Goal: Transaction & Acquisition: Purchase product/service

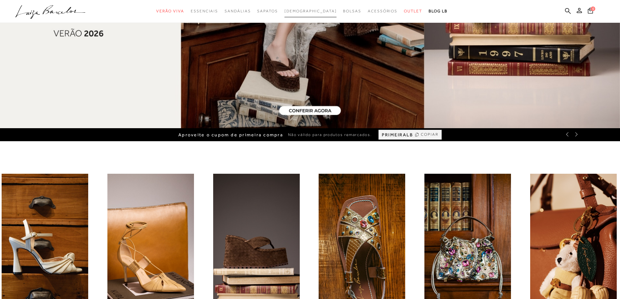
drag, startPoint x: 0, startPoint y: 0, endPoint x: 303, endPoint y: 11, distance: 302.8
click at [303, 11] on span "[DEMOGRAPHIC_DATA]" at bounding box center [311, 11] width 52 height 5
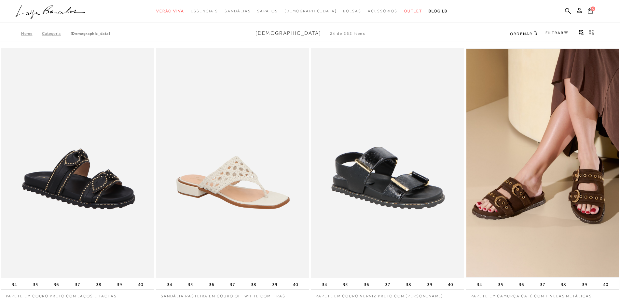
click at [551, 36] on div "FILTRAR" at bounding box center [557, 33] width 23 height 8
click at [553, 35] on link "FILTRAR" at bounding box center [557, 33] width 23 height 5
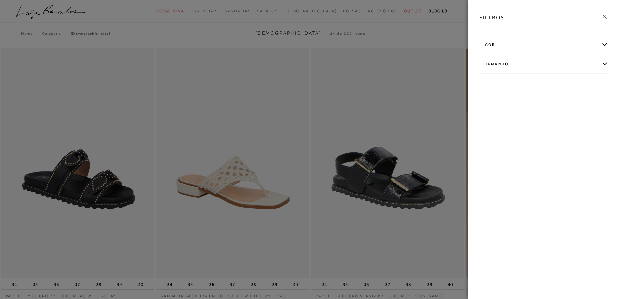
click at [512, 45] on div "cor" at bounding box center [544, 44] width 128 height 17
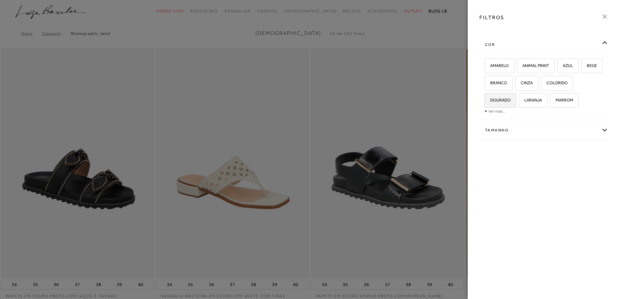
click at [510, 98] on span "DOURADO" at bounding box center [498, 100] width 25 height 5
click at [490, 98] on input "DOURADO" at bounding box center [487, 101] width 7 height 7
checkbox input "true"
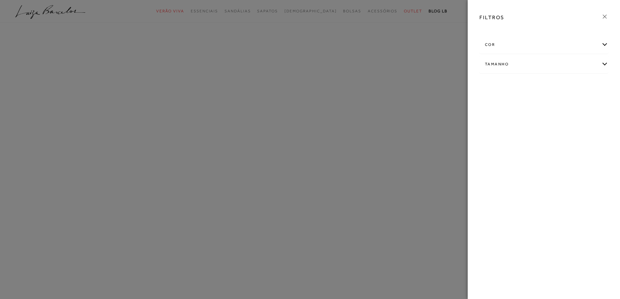
click at [529, 43] on div "cor" at bounding box center [544, 44] width 128 height 17
click at [536, 57] on div "cor" at bounding box center [544, 55] width 128 height 17
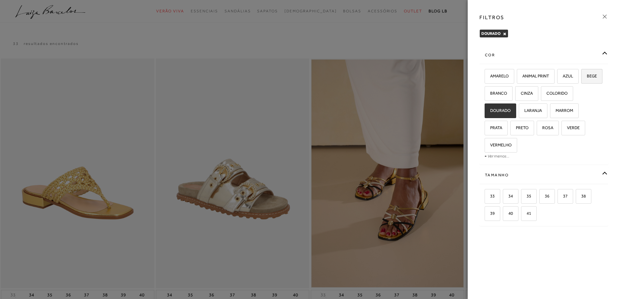
click at [582, 78] on span "BEGE" at bounding box center [589, 76] width 15 height 5
click at [581, 80] on input "BEGE" at bounding box center [584, 77] width 7 height 7
checkbox input "true"
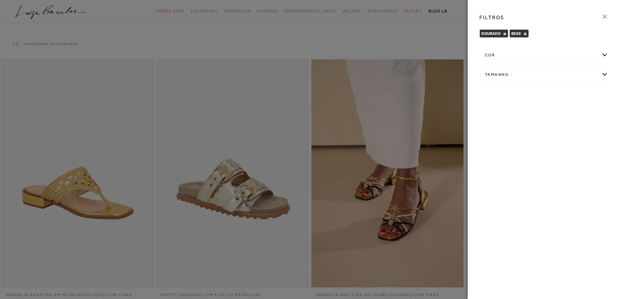
click at [510, 72] on div "Tamanho" at bounding box center [544, 74] width 128 height 17
click at [508, 111] on span "37" at bounding box center [508, 112] width 9 height 5
click at [508, 111] on input "37" at bounding box center [505, 114] width 7 height 7
checkbox input "true"
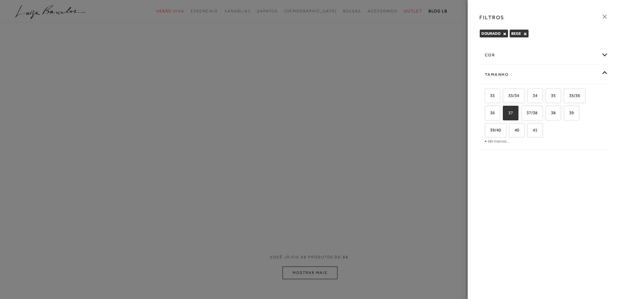
click at [510, 60] on div "cor" at bounding box center [544, 55] width 128 height 17
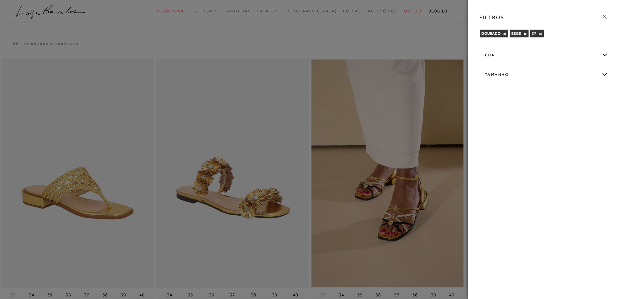
drag, startPoint x: 392, startPoint y: 38, endPoint x: 384, endPoint y: 35, distance: 8.5
click at [392, 38] on div at bounding box center [310, 149] width 620 height 299
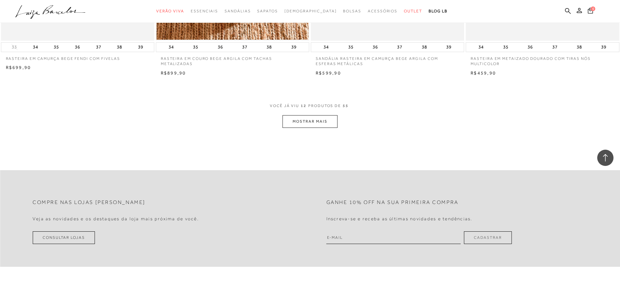
scroll to position [782, 0]
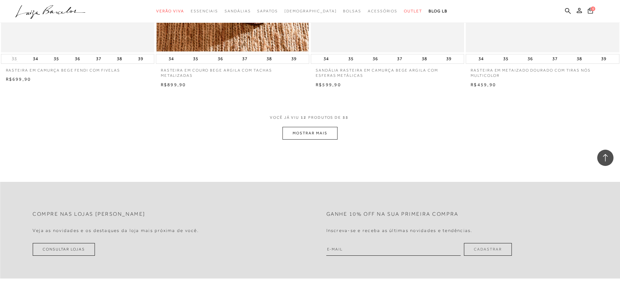
click at [331, 126] on div "VOCê JÁ VIU 12 PRODUTOS DE 55" at bounding box center [310, 121] width 80 height 12
click at [331, 138] on button "MOSTRAR MAIS" at bounding box center [310, 133] width 55 height 13
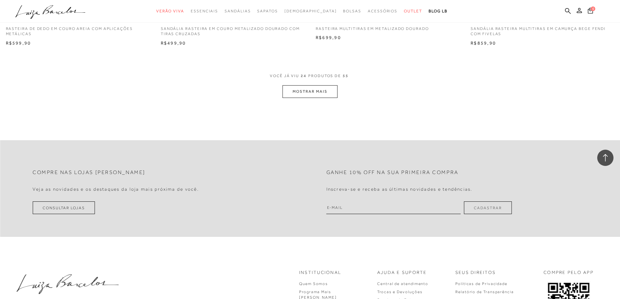
scroll to position [1661, 0]
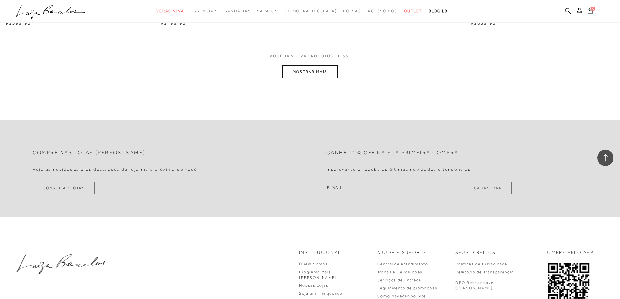
click at [315, 75] on button "MOSTRAR MAIS" at bounding box center [310, 71] width 55 height 13
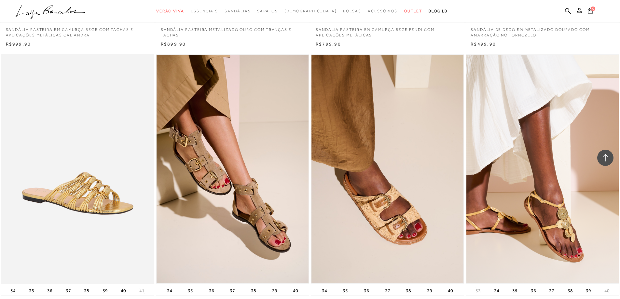
scroll to position [2280, 0]
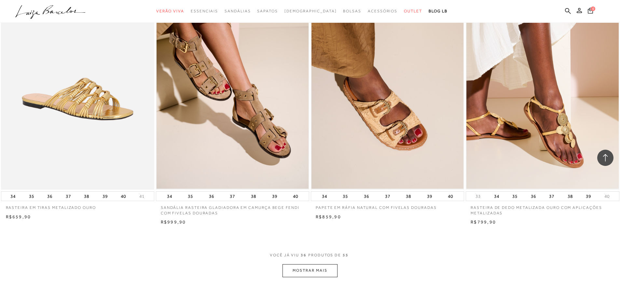
click at [315, 269] on button "MOSTRAR MAIS" at bounding box center [310, 270] width 55 height 13
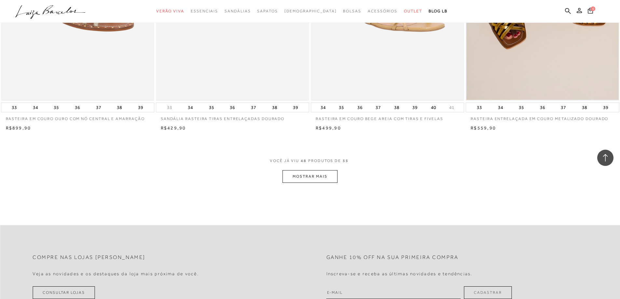
scroll to position [3192, 0]
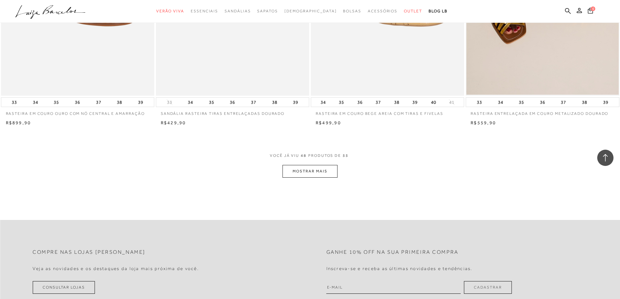
drag, startPoint x: 331, startPoint y: 164, endPoint x: 330, endPoint y: 168, distance: 3.4
click at [330, 164] on div "VOCê JÁ VIU 48 PRODUTOS DE 55" at bounding box center [310, 159] width 80 height 12
click at [329, 171] on button "MOSTRAR MAIS" at bounding box center [310, 171] width 55 height 13
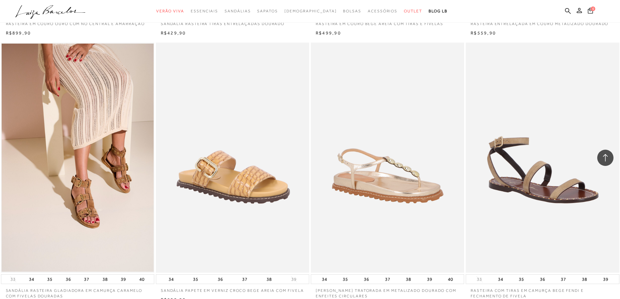
scroll to position [3257, 0]
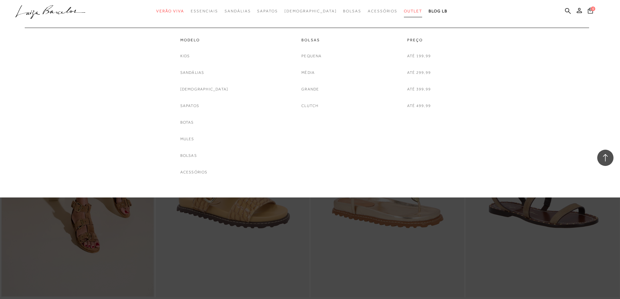
click at [404, 13] on span "Outlet" at bounding box center [413, 11] width 18 height 5
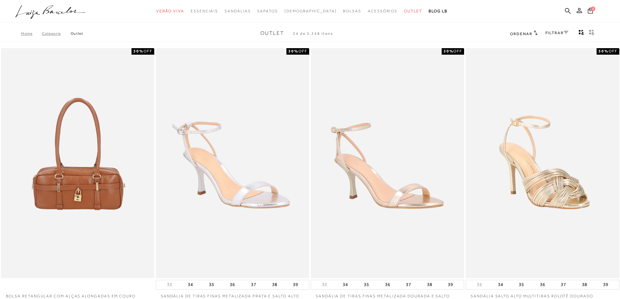
click at [562, 31] on link "FILTRAR" at bounding box center [557, 33] width 23 height 5
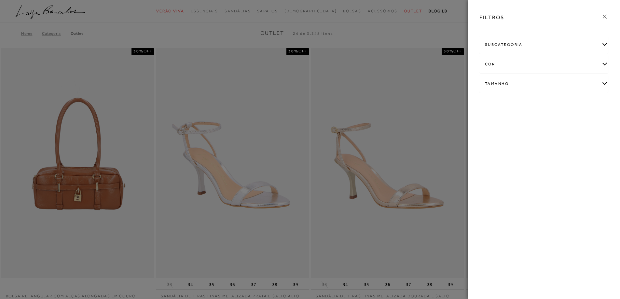
click at [510, 45] on div "subcategoria" at bounding box center [544, 44] width 128 height 17
click at [515, 82] on div "cor" at bounding box center [544, 81] width 128 height 17
click at [580, 38] on div "subcategoria" at bounding box center [544, 44] width 128 height 17
click at [587, 41] on div "subcategoria" at bounding box center [544, 44] width 128 height 17
click at [606, 14] on icon at bounding box center [605, 16] width 7 height 7
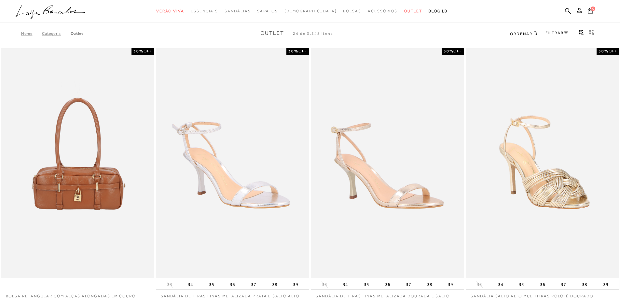
click at [560, 35] on link "FILTRAR" at bounding box center [557, 33] width 23 height 5
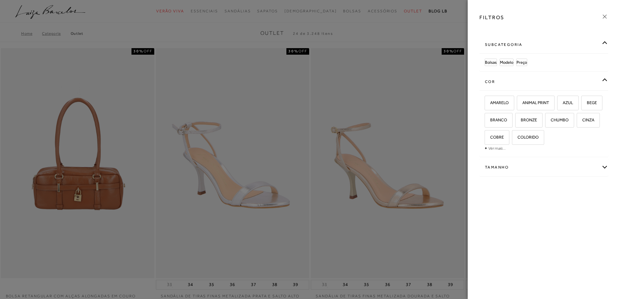
click at [551, 40] on div "subcategoria" at bounding box center [544, 44] width 128 height 17
click at [547, 43] on div "subcategoria" at bounding box center [544, 44] width 128 height 17
click at [511, 63] on span "Modelo" at bounding box center [506, 62] width 13 height 5
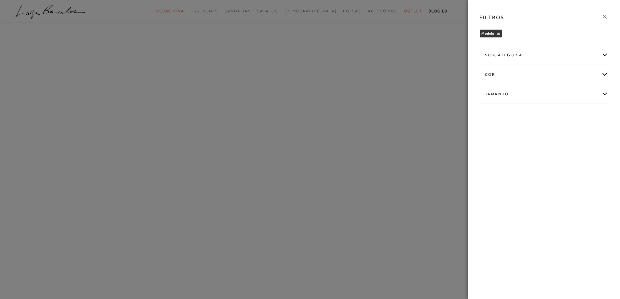
click at [523, 57] on div "subcategoria" at bounding box center [544, 55] width 128 height 17
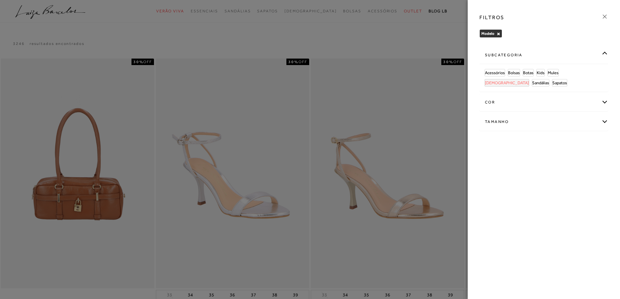
click at [529, 80] on span "[DEMOGRAPHIC_DATA]" at bounding box center [507, 82] width 44 height 5
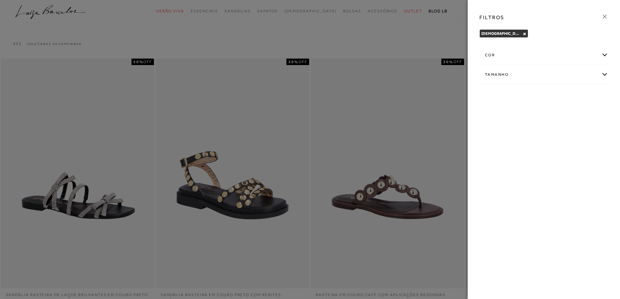
click at [522, 57] on div "cor" at bounding box center [544, 55] width 128 height 17
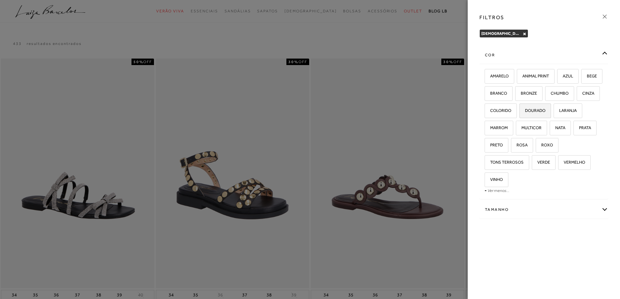
click at [546, 112] on span "DOURADO" at bounding box center [532, 110] width 25 height 5
click at [525, 112] on input "DOURADO" at bounding box center [522, 111] width 7 height 7
checkbox input "true"
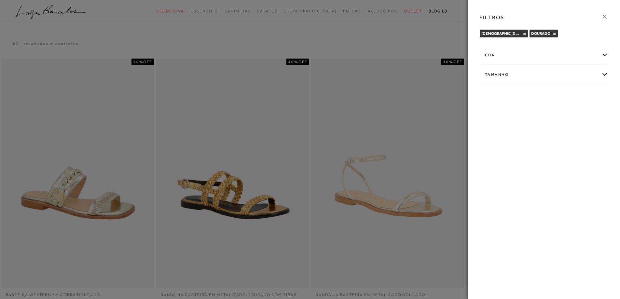
click at [529, 74] on div "Tamanho" at bounding box center [544, 74] width 128 height 17
click at [561, 98] on input "37" at bounding box center [560, 96] width 7 height 7
checkbox input "true"
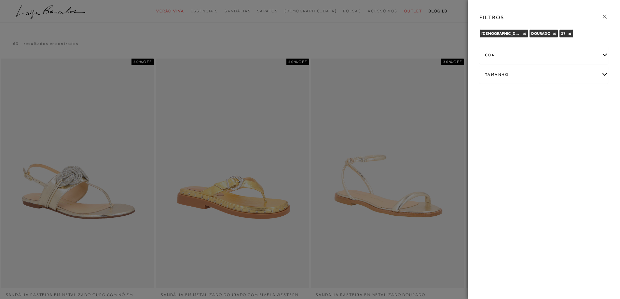
click at [423, 54] on div at bounding box center [310, 149] width 620 height 299
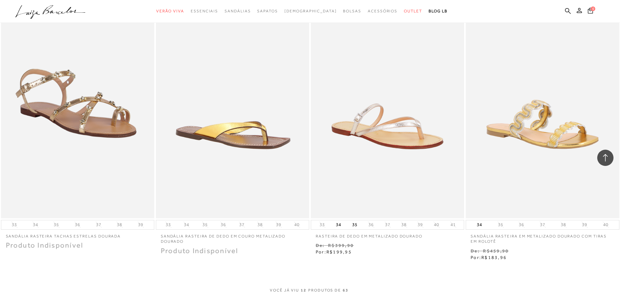
scroll to position [716, 0]
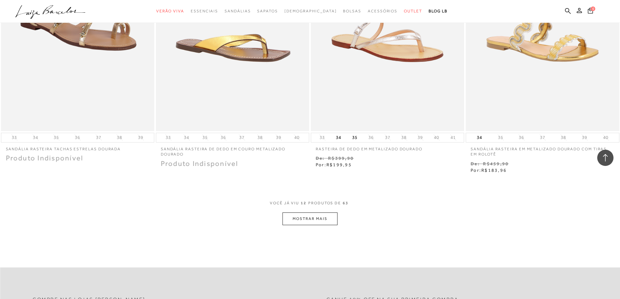
click at [322, 219] on button "MOSTRAR MAIS" at bounding box center [310, 219] width 55 height 13
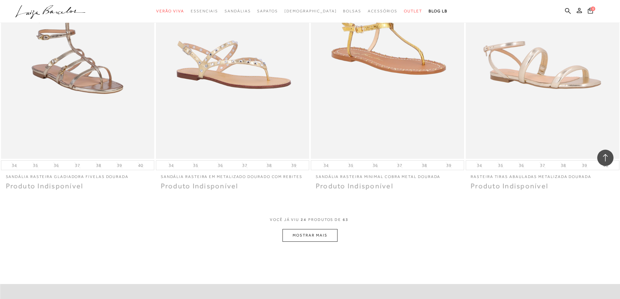
scroll to position [1563, 0]
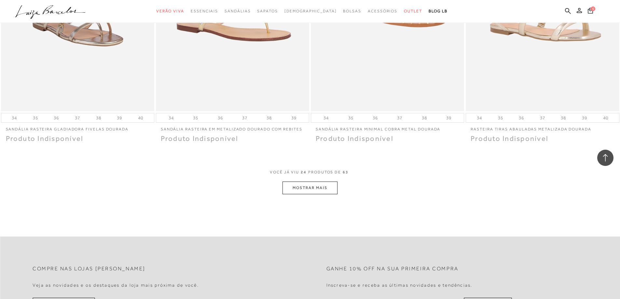
click at [313, 189] on button "MOSTRAR MAIS" at bounding box center [310, 188] width 55 height 13
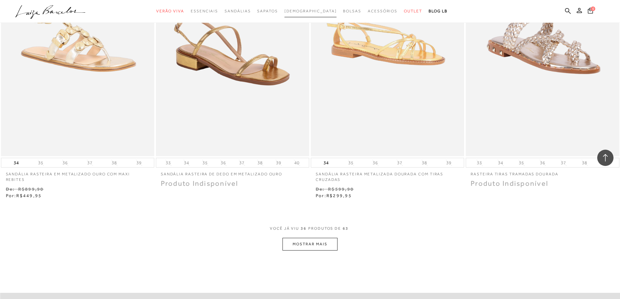
scroll to position [2280, 0]
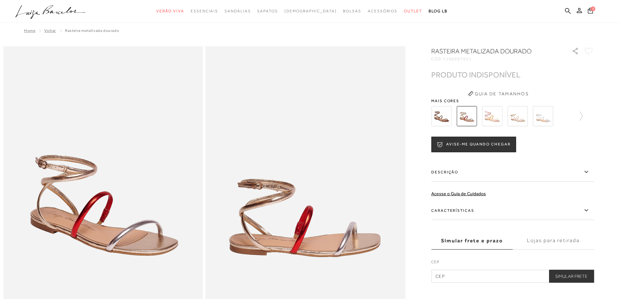
click at [522, 120] on img at bounding box center [518, 116] width 20 height 20
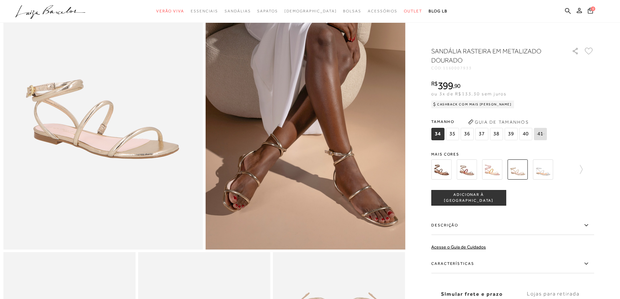
scroll to position [98, 0]
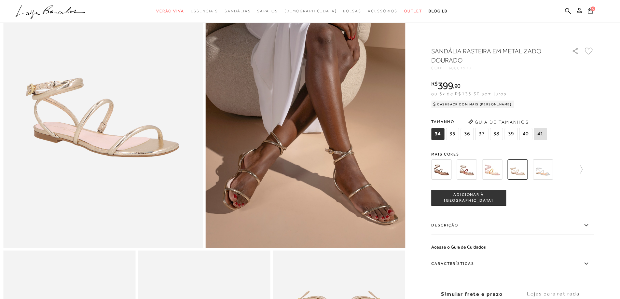
click at [487, 135] on span "37" at bounding box center [481, 134] width 13 height 12
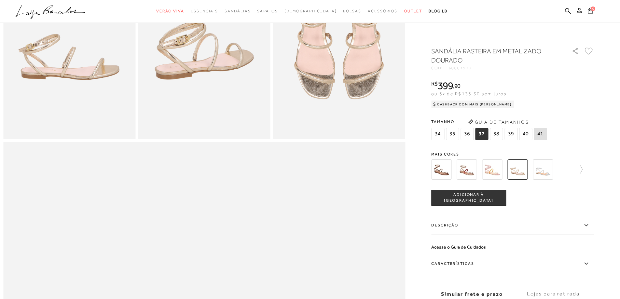
scroll to position [423, 0]
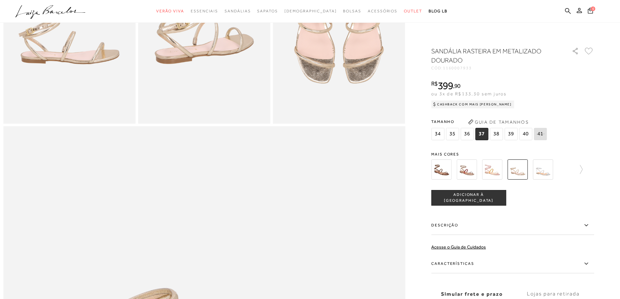
click at [520, 224] on label "Descrição" at bounding box center [513, 225] width 163 height 19
click at [0, 0] on input "Descrição" at bounding box center [0, 0] width 0 height 0
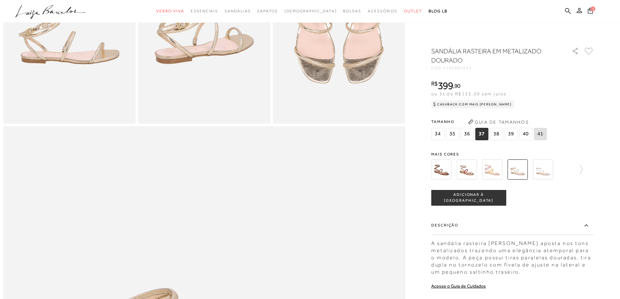
click at [492, 191] on button "ADICIONAR À SACOLA" at bounding box center [469, 198] width 75 height 16
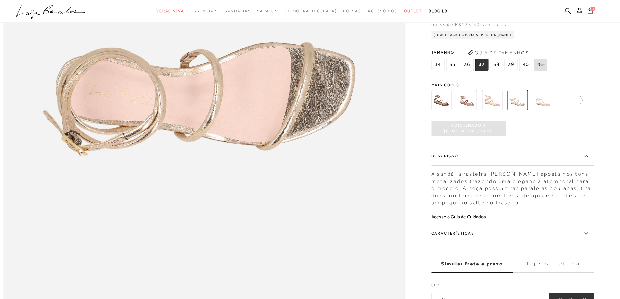
scroll to position [684, 0]
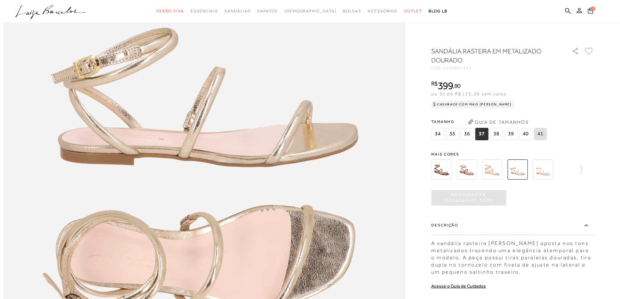
click at [66, 11] on icon ".a{fill-rule:evenodd;}" at bounding box center [50, 12] width 70 height 14
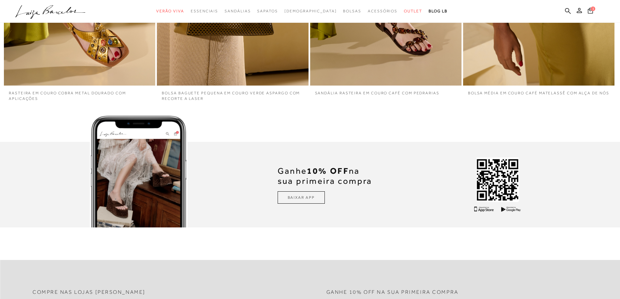
scroll to position [2162, 0]
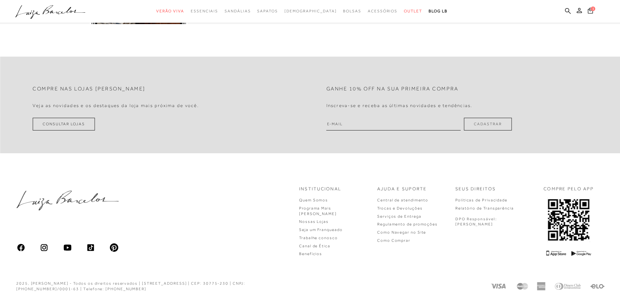
click at [388, 121] on input "email" at bounding box center [394, 124] width 135 height 13
type input "drumondmatta@gmail.com"
click at [492, 126] on button "Cadastrar" at bounding box center [488, 124] width 48 height 13
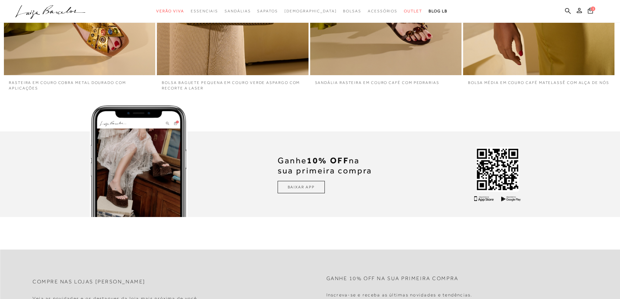
scroll to position [1966, 0]
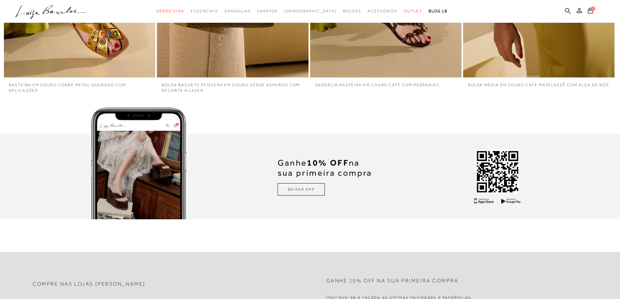
click at [597, 12] on div "1" at bounding box center [603, 11] width 34 height 9
click at [593, 10] on span "1" at bounding box center [593, 9] width 5 height 5
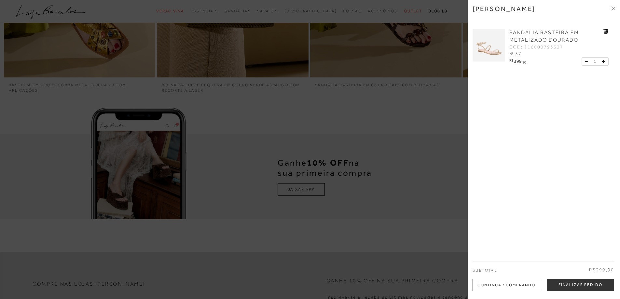
click at [503, 38] on img at bounding box center [489, 45] width 33 height 33
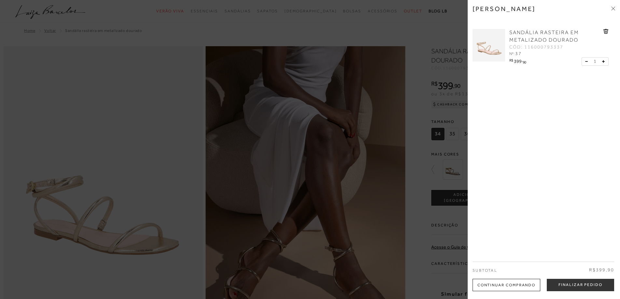
click at [290, 55] on div at bounding box center [310, 149] width 620 height 299
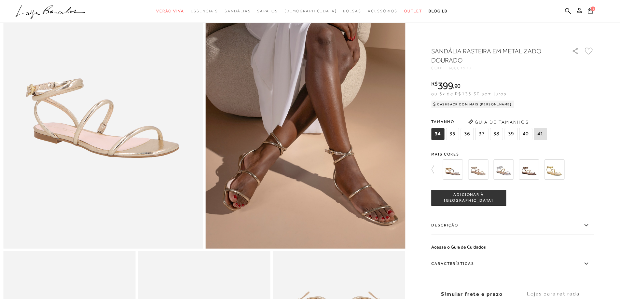
scroll to position [98, 0]
click at [577, 9] on button at bounding box center [579, 11] width 9 height 8
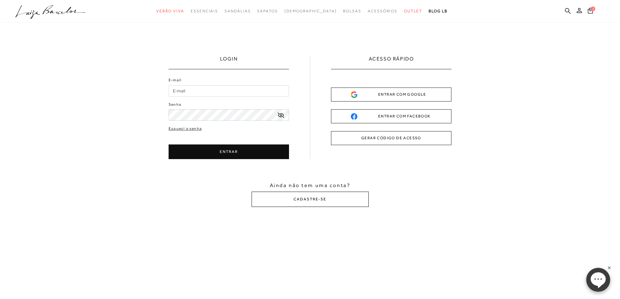
click at [303, 203] on button "CADASTRE-SE" at bounding box center [310, 199] width 117 height 15
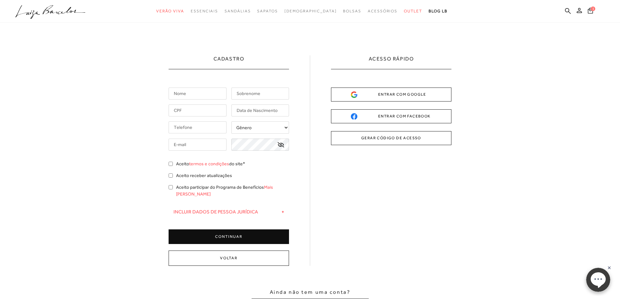
click at [200, 99] on input "text" at bounding box center [198, 94] width 58 height 12
type input "DAILLA"
type input "D"
type input "FROTA"
click at [58, 13] on icon at bounding box center [72, 10] width 28 height 7
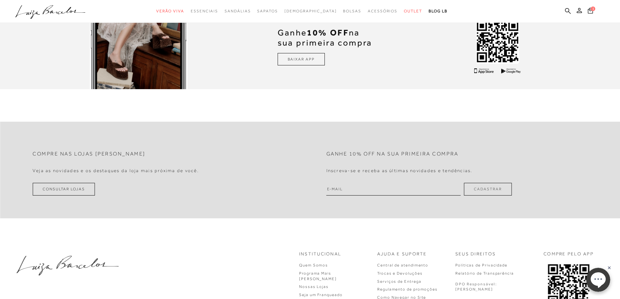
scroll to position [2162, 0]
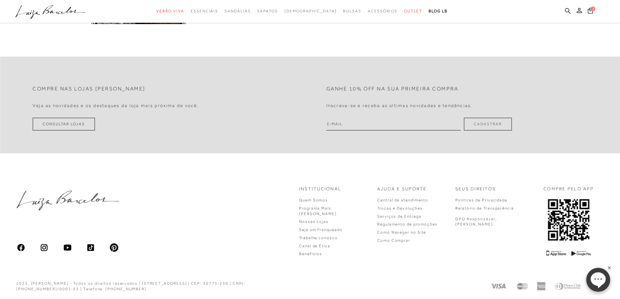
click at [373, 121] on input "email" at bounding box center [394, 124] width 135 height 13
click at [480, 122] on button "Cadastrar" at bounding box center [488, 124] width 48 height 13
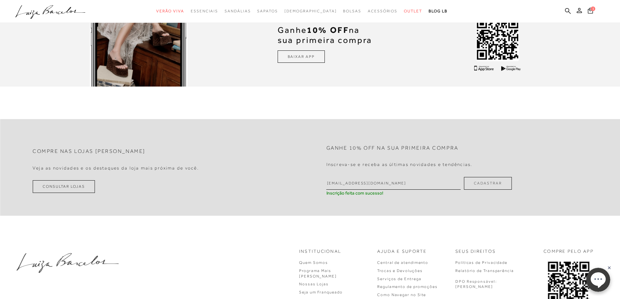
scroll to position [2097, 0]
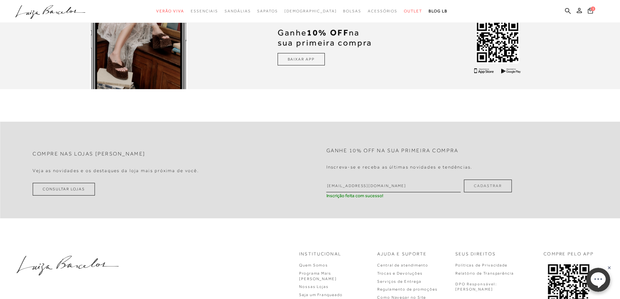
click at [383, 178] on form "Ganhe 10% off na sua primeira compra Inscreva-se e receba as últimas novidades …" at bounding box center [419, 170] width 218 height 58
click at [376, 187] on input "drumondmatta@gmail.com" at bounding box center [394, 186] width 135 height 13
type input "DAILLADRUMOND@HOTMAIL.COM"
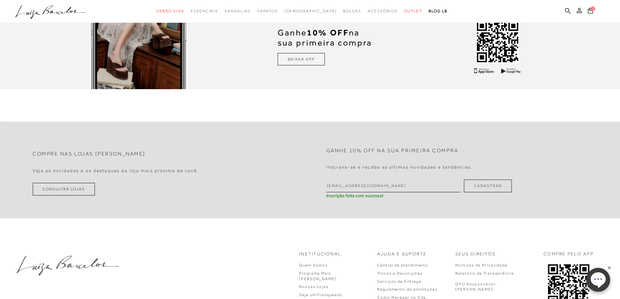
click at [483, 185] on button "Cadastrar" at bounding box center [488, 186] width 48 height 13
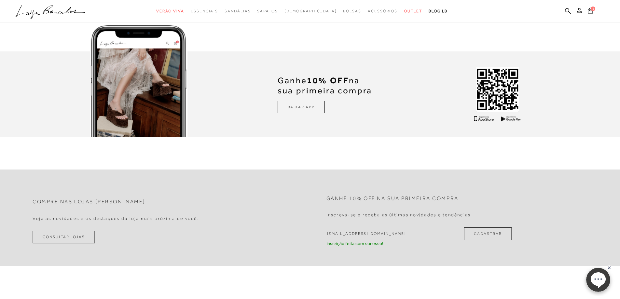
scroll to position [1966, 0]
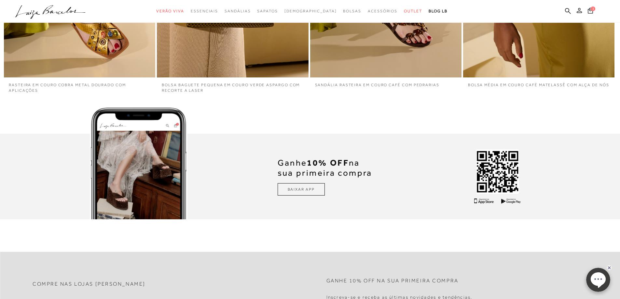
click at [580, 11] on icon at bounding box center [579, 10] width 5 height 5
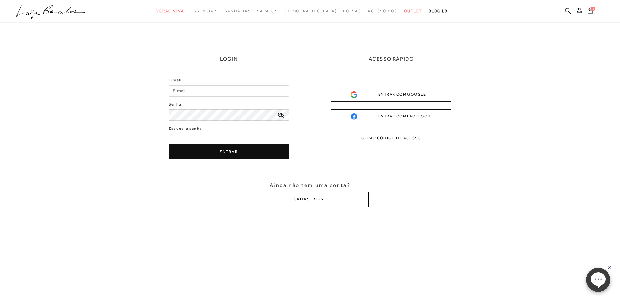
click at [302, 204] on button "CADASTRE-SE" at bounding box center [310, 199] width 117 height 15
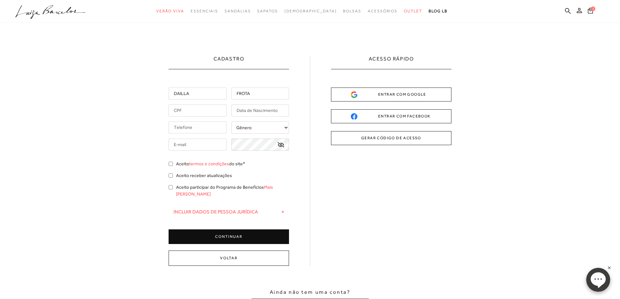
click at [209, 111] on input "text" at bounding box center [198, 111] width 58 height 12
type input "025.641.101-85"
type input "15/03/1996"
click at [212, 130] on input "tel" at bounding box center [198, 127] width 58 height 12
type input "(65) 99909-4636"
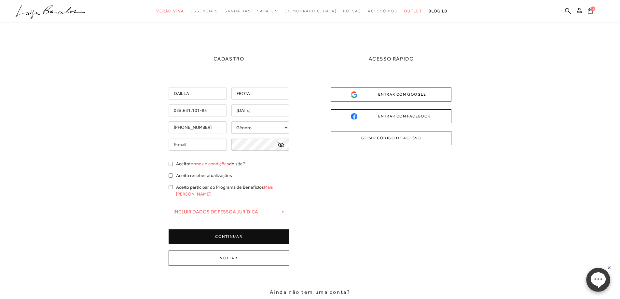
type input "drumondmatta@gmail.com"
type input "(65) 99909-4636"
click at [256, 134] on select "Gênero Feminino Masculino" at bounding box center [261, 127] width 58 height 12
select select
click at [232, 121] on select "Gênero Feminino Masculino" at bounding box center [261, 127] width 58 height 12
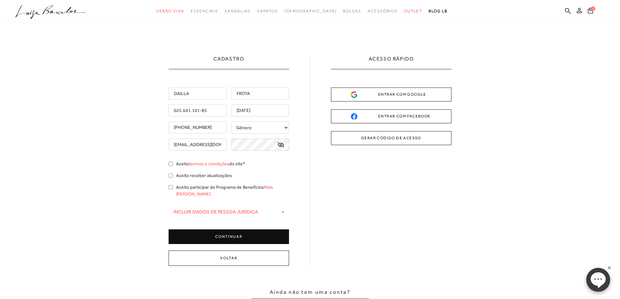
click at [281, 145] on icon at bounding box center [281, 144] width 7 height 5
click at [171, 163] on input "Aceito termos e condições do site*" at bounding box center [171, 164] width 4 height 4
checkbox input "true"
click at [172, 187] on input "Aceito participar do Programa de Benefícios Mais Luiza" at bounding box center [171, 187] width 4 height 4
checkbox input "true"
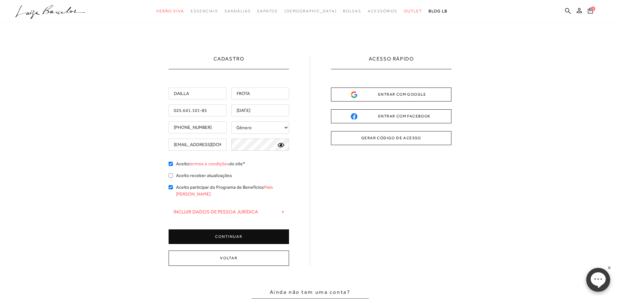
click at [245, 230] on button "CONTINUAR" at bounding box center [229, 237] width 121 height 15
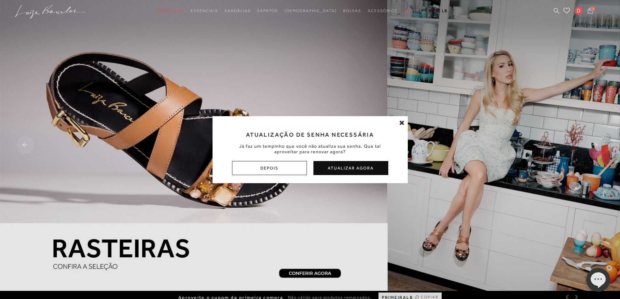
click at [358, 170] on button "Atualizar Agora" at bounding box center [351, 168] width 75 height 14
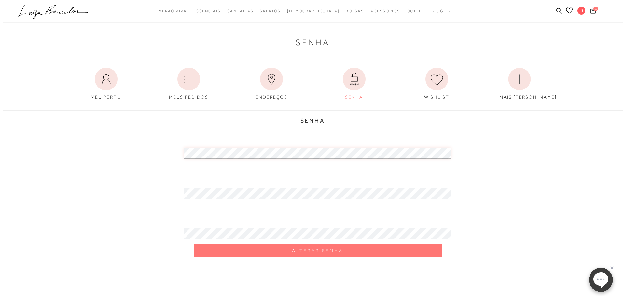
scroll to position [33, 0]
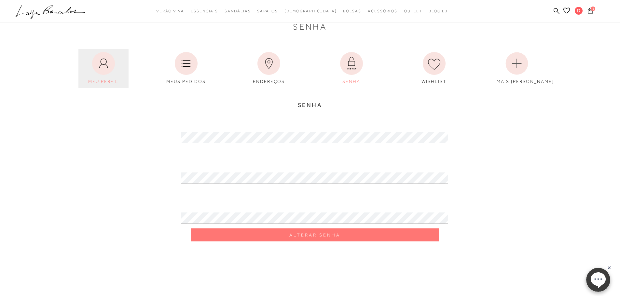
click at [97, 63] on icon at bounding box center [103, 63] width 23 height 23
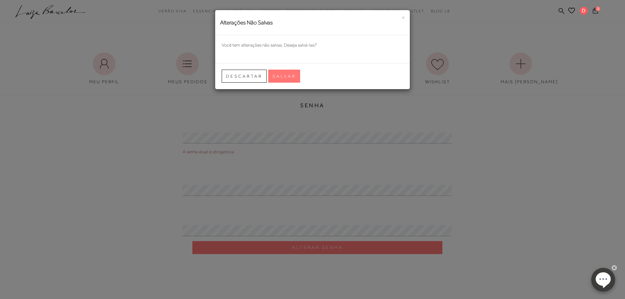
click at [226, 102] on div "× Alterações Não Salvas Você tem alterações não salvas. Deseja salvá-las? Desca…" at bounding box center [312, 149] width 625 height 299
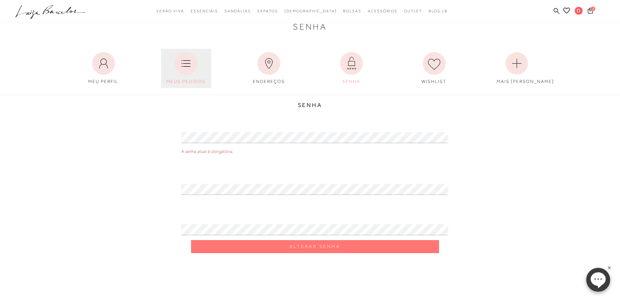
click at [191, 62] on icon at bounding box center [186, 63] width 23 height 23
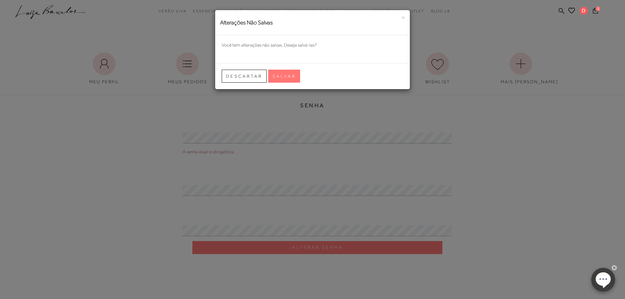
click at [268, 47] on p "Você tem alterações não salvas. Deseja salvá-las?" at bounding box center [313, 45] width 182 height 7
click at [288, 78] on span "Salvar" at bounding box center [284, 76] width 23 height 6
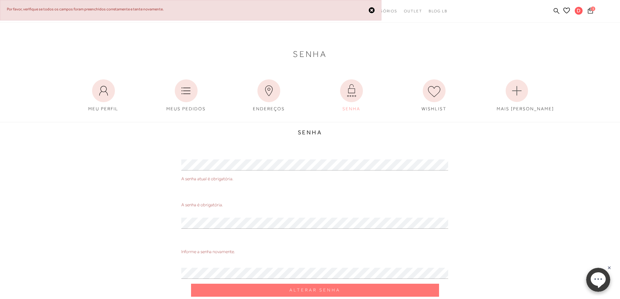
click at [189, 73] on div "Senha MEU PERFIL MEUS PEDIDOS ENDEREÇOS SENHA" at bounding box center [310, 73] width 620 height 83
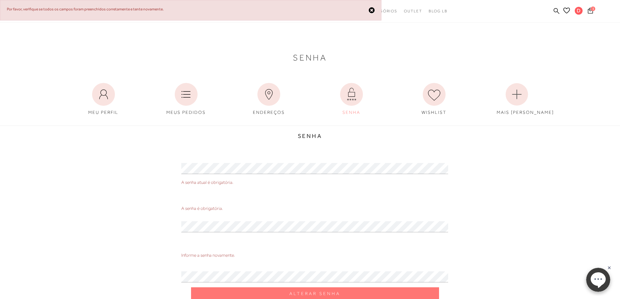
scroll to position [0, 0]
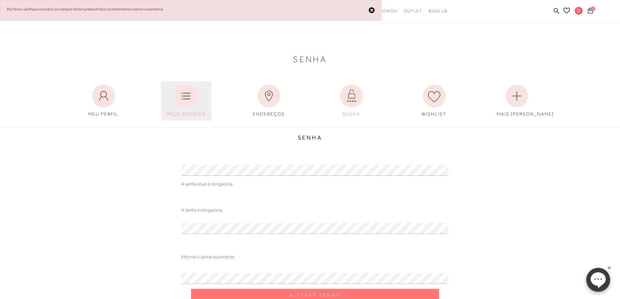
click at [184, 91] on icon at bounding box center [186, 96] width 23 height 23
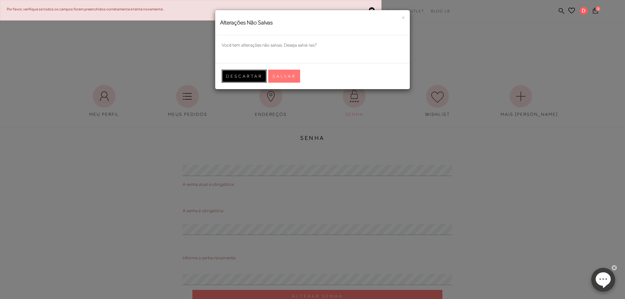
click at [257, 77] on span "Descartar" at bounding box center [244, 76] width 36 height 6
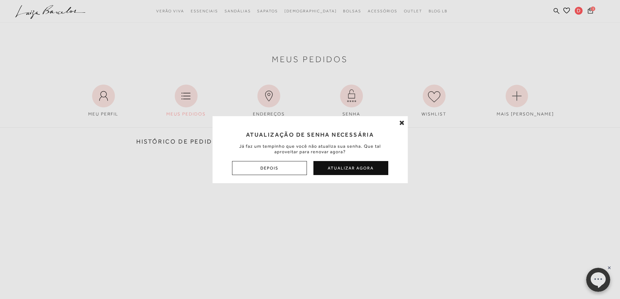
click at [357, 170] on button "Atualizar Agora" at bounding box center [351, 168] width 75 height 14
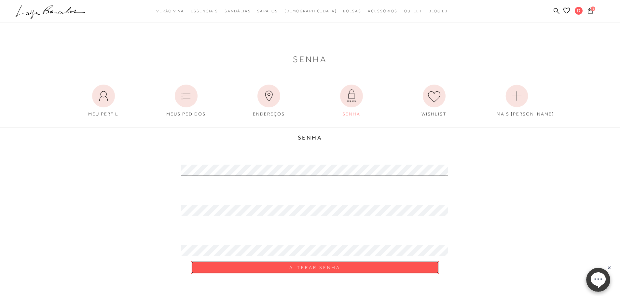
click at [343, 272] on button "Alterar Senha" at bounding box center [315, 267] width 248 height 13
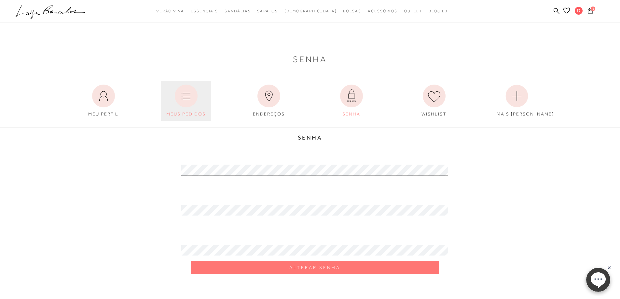
click at [186, 103] on icon at bounding box center [186, 96] width 23 height 23
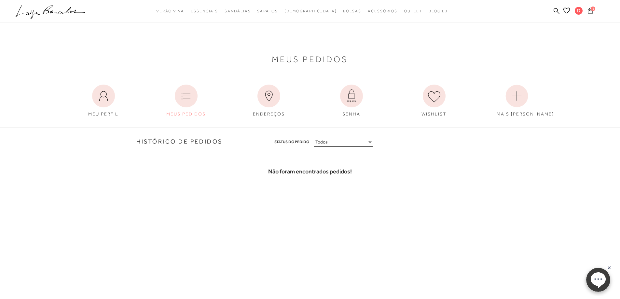
click at [588, 10] on button "1" at bounding box center [590, 11] width 9 height 9
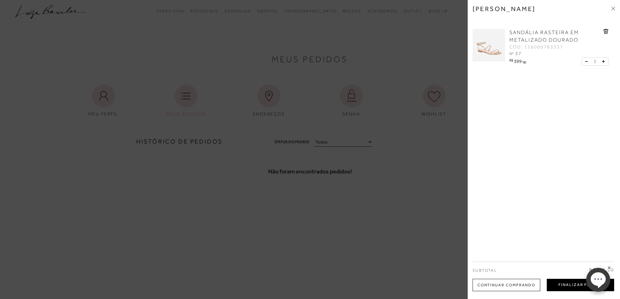
click at [577, 287] on button "Finalizar Pedido" at bounding box center [580, 285] width 67 height 12
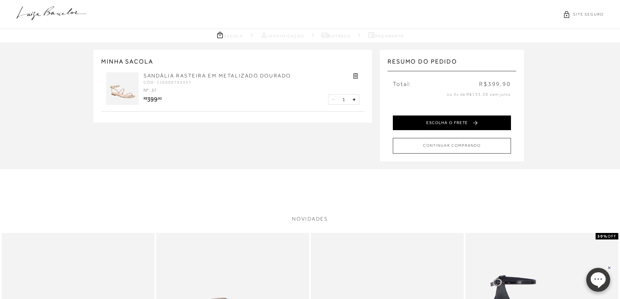
click at [475, 125] on button "ESCOLHA O FRETE" at bounding box center [452, 123] width 118 height 15
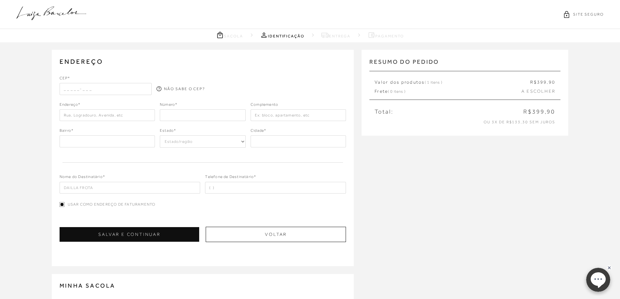
type input "(65) 99909-4636"
click at [115, 91] on input "text" at bounding box center [106, 89] width 92 height 12
type input "78060-624"
click at [181, 75] on div "NÃO SABE O CEP?" at bounding box center [203, 83] width 92 height 17
type input "Rua Guadalajara"
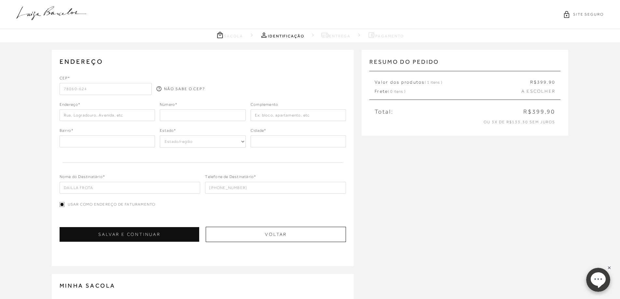
type input "Jardim das Américas"
select select "MT"
type input "Cuiabá"
click at [172, 118] on input "number" at bounding box center [203, 115] width 86 height 12
type input "121"
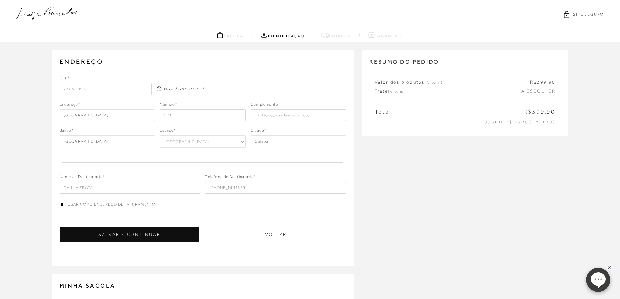
click at [270, 86] on div at bounding box center [300, 85] width 92 height 20
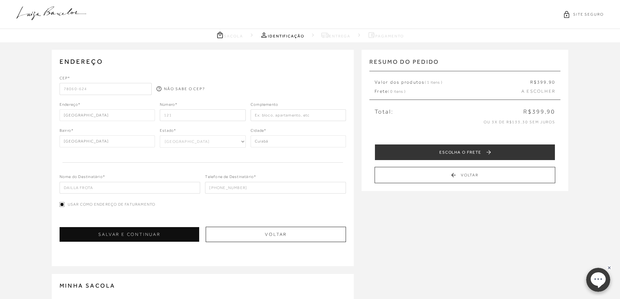
click at [298, 117] on input "text" at bounding box center [298, 115] width 95 height 12
type input "apto 1003"
click at [81, 190] on input "DAILLA FROTA" at bounding box center [130, 188] width 141 height 12
type input "DAILLA DRUMOND FROTA"
click at [265, 189] on input "(65) 99909-4636" at bounding box center [275, 188] width 141 height 12
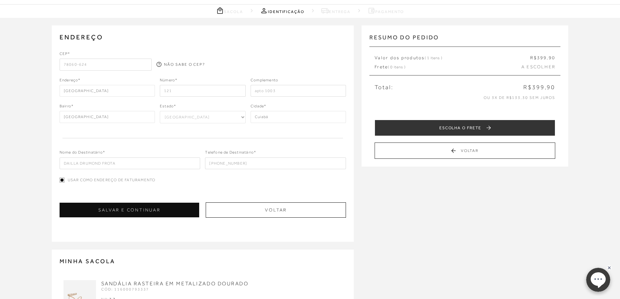
scroll to position [19, 0]
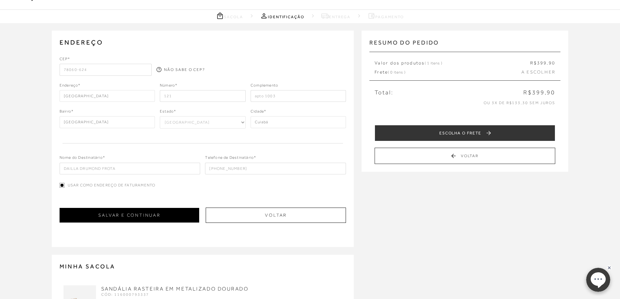
click at [156, 218] on button "SALVAR E CONTINUAR" at bounding box center [130, 215] width 140 height 15
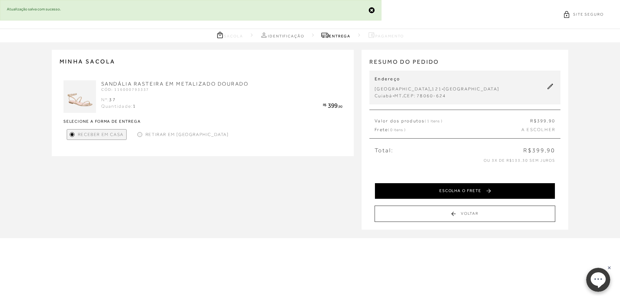
click at [472, 189] on button "ESCOLHA O FRETE" at bounding box center [465, 191] width 181 height 16
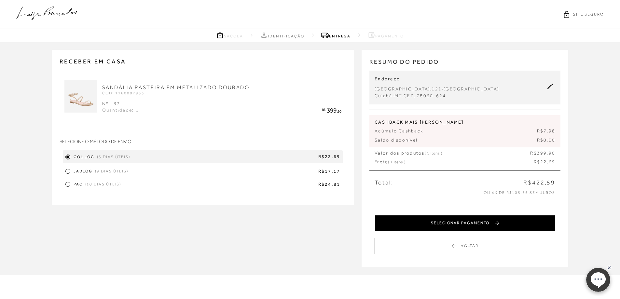
click at [480, 222] on button "SELECIONAR PAGAMENTO" at bounding box center [465, 223] width 181 height 16
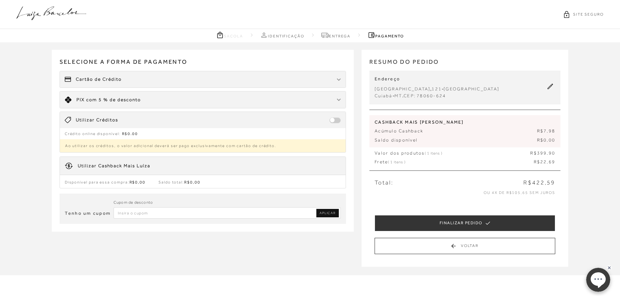
click at [198, 217] on input "Inserir Código da Promoção" at bounding box center [228, 212] width 228 height 11
type input "primeiracompra"
click at [339, 215] on link "APLICAR" at bounding box center [328, 213] width 22 height 8
click at [177, 213] on input "Inserir Código da Promoção" at bounding box center [228, 212] width 228 height 11
type input "R"
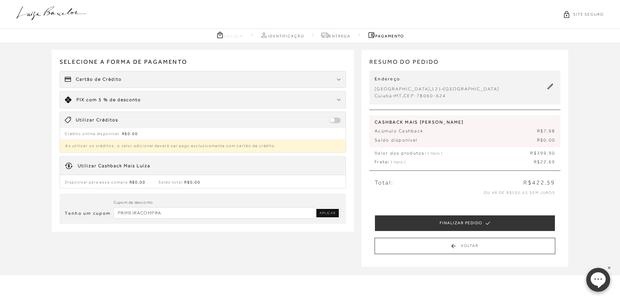
type input "PRIMEIRACOMPRA"
click at [331, 215] on span "APLICAR" at bounding box center [328, 213] width 16 height 5
click at [166, 210] on input "Inserir Código da Promoção" at bounding box center [228, 212] width 228 height 11
click at [163, 74] on div "Cartão de Crédito" at bounding box center [203, 79] width 286 height 16
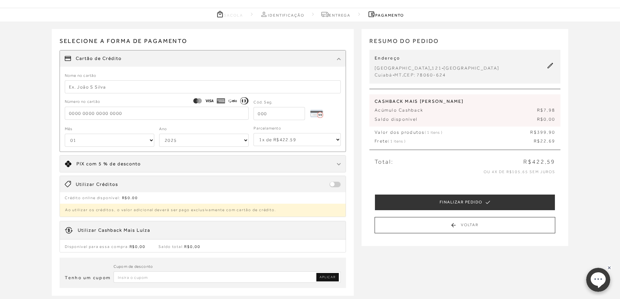
scroll to position [33, 0]
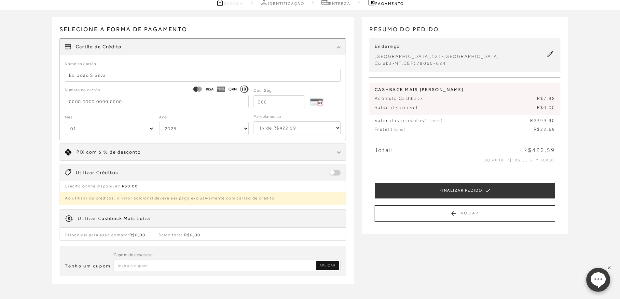
click at [194, 268] on input "Inserir Código da Promoção" at bounding box center [228, 265] width 228 height 11
type input "PRIMEIRACOMPRA"
click at [333, 264] on span "APLICAR" at bounding box center [328, 265] width 16 height 5
click at [164, 266] on input "Inserir Código da Promoção" at bounding box center [228, 265] width 228 height 11
paste input "PRIMEIRALB"
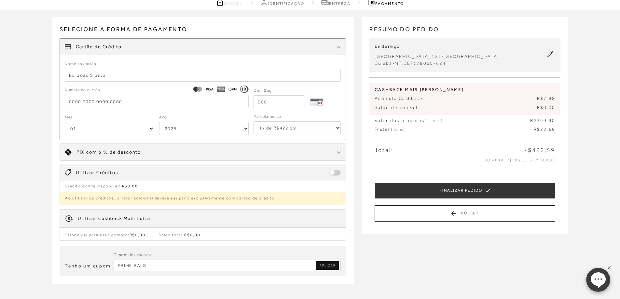
type input "PRIMEIRALB"
click at [323, 269] on link "APLICAR" at bounding box center [328, 266] width 22 height 8
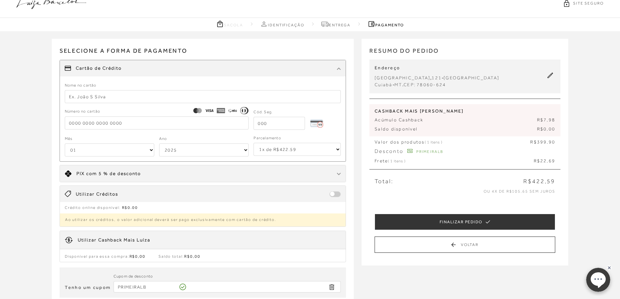
scroll to position [0, 0]
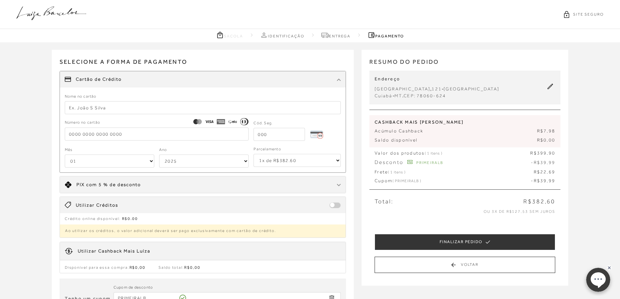
click at [123, 107] on input "text" at bounding box center [203, 107] width 277 height 13
click at [90, 107] on input "text" at bounding box center [203, 107] width 277 height 13
click at [89, 107] on input "text" at bounding box center [203, 107] width 277 height 13
type input "d"
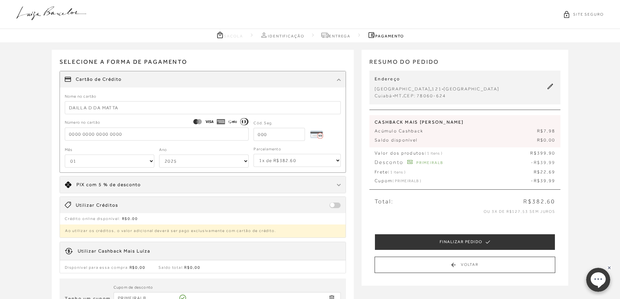
type input "DAILLA D DA MATTA"
click at [79, 133] on input "tel" at bounding box center [157, 134] width 184 height 13
type input "6516 5200 0272 7387"
click at [291, 132] on input "tel" at bounding box center [279, 134] width 51 height 13
type input "421"
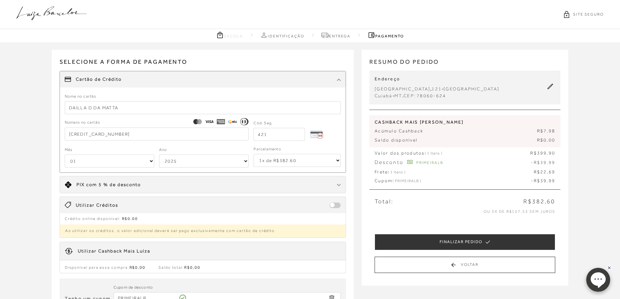
click at [117, 160] on select "01 02 03 04 05 06 07 08 09 10 11 12" at bounding box center [110, 161] width 90 height 13
select select "09"
click at [65, 155] on select "01 02 03 04 05 06 07 08 09 10 11 12" at bounding box center [110, 161] width 90 height 13
click at [167, 161] on select "2025 2026 2027 2028 2029 2030 2031 2032 2033 2034 2035 2036 2037 2038 2039 2040…" at bounding box center [204, 161] width 90 height 13
select select "2029"
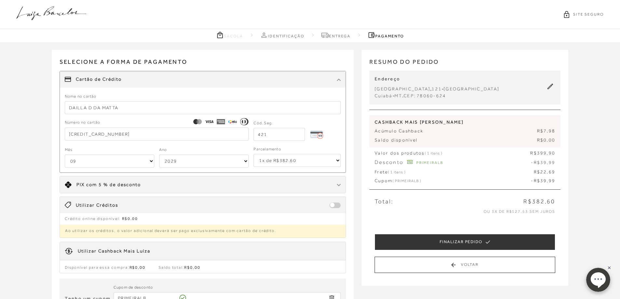
click at [159, 155] on select "2025 2026 2027 2028 2029 2030 2031 2032 2033 2034 2035 2036 2037 2038 2039 2040…" at bounding box center [204, 161] width 90 height 13
click at [272, 159] on select "1x de R$382.60 2x de R$191.30 sem juros 3x de R$127.54 sem juros 4x de R$95.65 …" at bounding box center [297, 160] width 87 height 13
select select "2"
click at [254, 154] on select "1x de R$382.60 2x de R$191.30 sem juros 3x de R$127.54 sem juros 4x de R$95.65 …" at bounding box center [297, 160] width 87 height 13
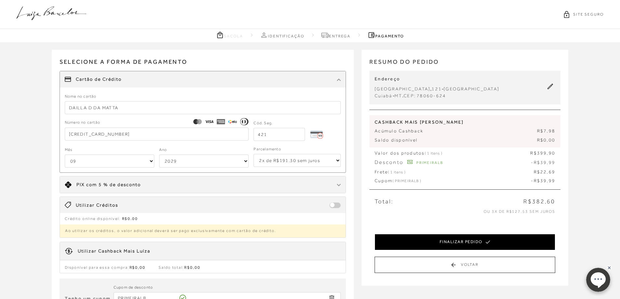
click at [485, 238] on button "FINALIZAR PEDIDO" at bounding box center [465, 242] width 181 height 16
select select "09"
select select "2029"
select select "2"
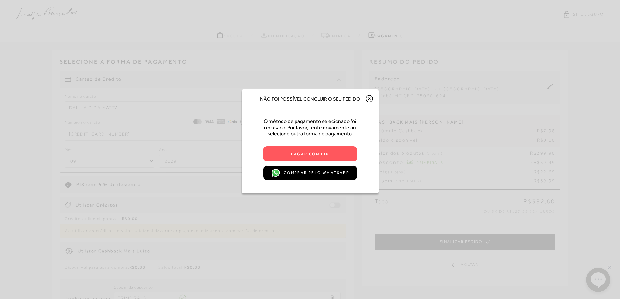
click at [370, 98] on icon at bounding box center [370, 99] width 2 height 2
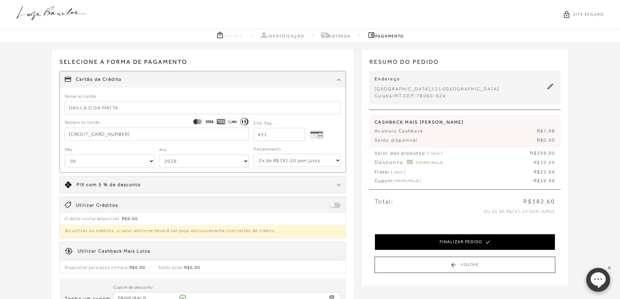
click at [468, 244] on button "FINALIZAR PEDIDO" at bounding box center [465, 242] width 181 height 16
select select "09"
select select "2029"
select select "2"
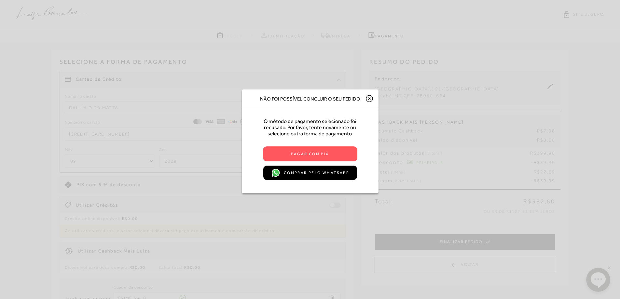
click at [369, 96] on icon at bounding box center [370, 99] width 8 height 8
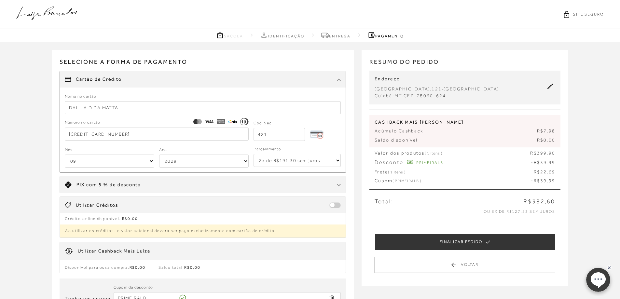
click at [124, 137] on input "6516 5200 0272 7387" at bounding box center [157, 134] width 184 height 13
click at [204, 94] on div "Nome no cartão DAILLA D DA MATTA" at bounding box center [203, 103] width 277 height 21
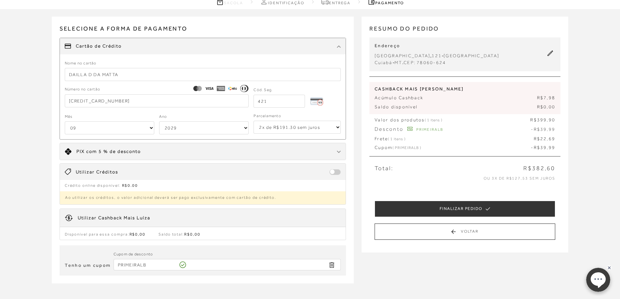
scroll to position [65, 0]
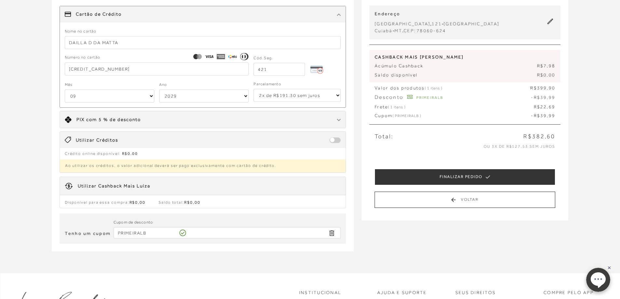
click at [586, 158] on div "Receber em casa SANDÁLIA RASTEIRA EM METALIZADO DOURADO CÓD: 1160007933 Nº : 37…" at bounding box center [310, 125] width 620 height 296
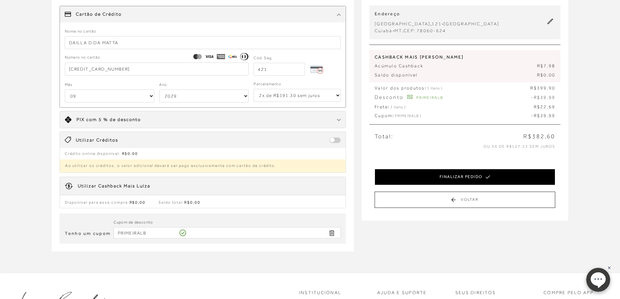
click at [502, 177] on button "FINALIZAR PEDIDO" at bounding box center [465, 177] width 181 height 16
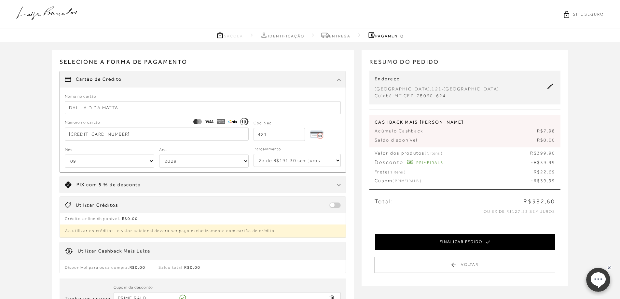
select select "09"
select select "2029"
select select "2"
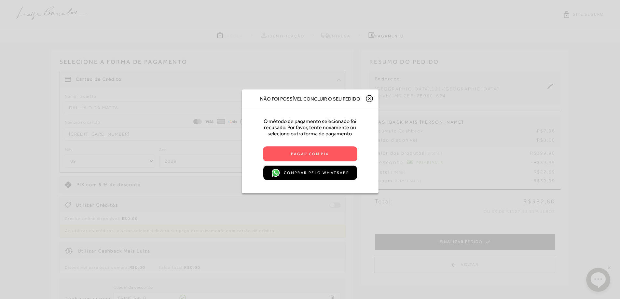
click at [370, 99] on icon at bounding box center [370, 99] width 2 height 2
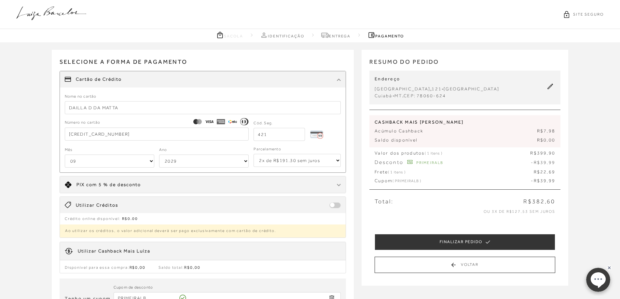
click at [124, 105] on input "DAILLA D DA MATTA" at bounding box center [203, 107] width 277 height 13
drag, startPoint x: 101, startPoint y: 109, endPoint x: 138, endPoint y: 109, distance: 37.5
click at [138, 109] on input "DAILLA D DA MATTA" at bounding box center [203, 107] width 277 height 13
type input "DAILLA D DA M FROTA"
click at [113, 136] on input "6516 5200 0272 7387" at bounding box center [157, 134] width 184 height 13
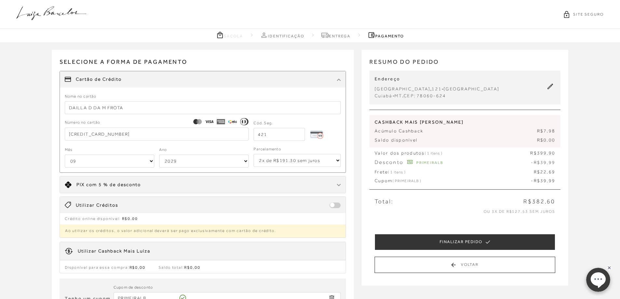
click at [113, 136] on input "6516 5200 0272 7387" at bounding box center [157, 134] width 184 height 13
type input "4220 0707 1820 7987"
click at [286, 138] on input "421" at bounding box center [279, 134] width 51 height 13
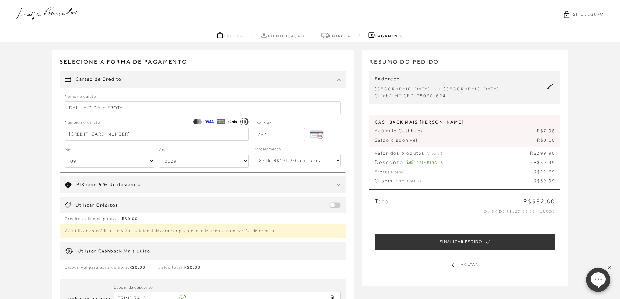
type input "754"
click at [99, 162] on select "01 02 03 04 05 06 07 08 09 10 11 12" at bounding box center [110, 161] width 90 height 13
select select "05"
click at [65, 155] on select "01 02 03 04 05 06 07 08 09 10 11 12" at bounding box center [110, 161] width 90 height 13
click at [176, 163] on select "2025 2026 2027 2028 2029 2030 2031 2032 2033 2034 2035 2036 2037 2038 2039 2040…" at bounding box center [204, 161] width 90 height 13
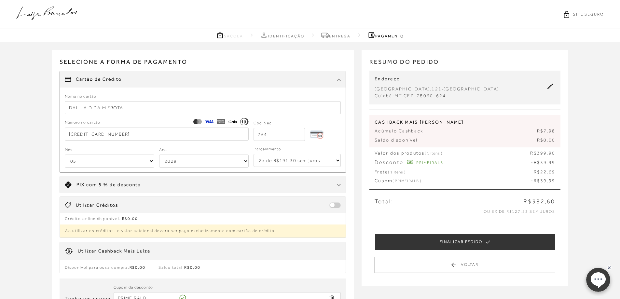
select select "2032"
click at [159, 155] on select "2025 2026 2027 2028 2029 2030 2031 2032 2033 2034 2035 2036 2037 2038 2039 2040…" at bounding box center [204, 161] width 90 height 13
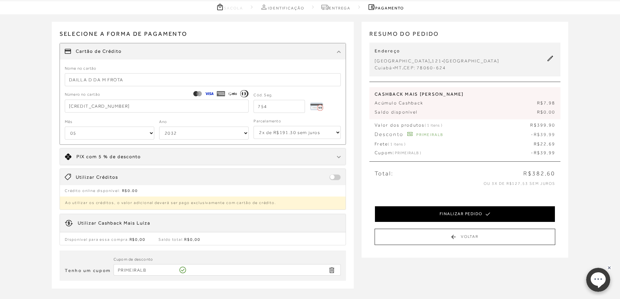
scroll to position [65, 0]
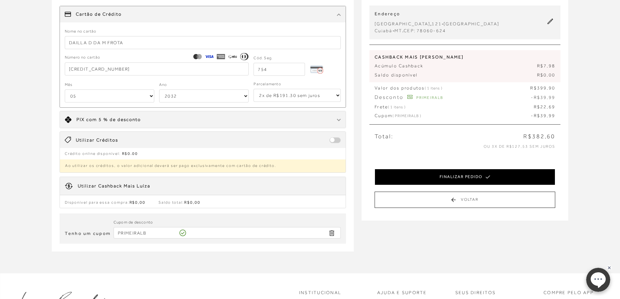
click at [480, 177] on button "FINALIZAR PEDIDO" at bounding box center [465, 177] width 181 height 16
select select "05"
select select "2032"
select select "2"
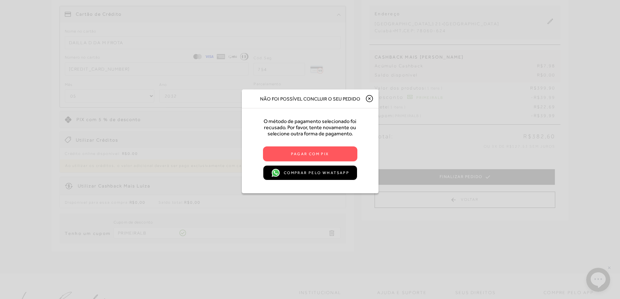
scroll to position [0, 0]
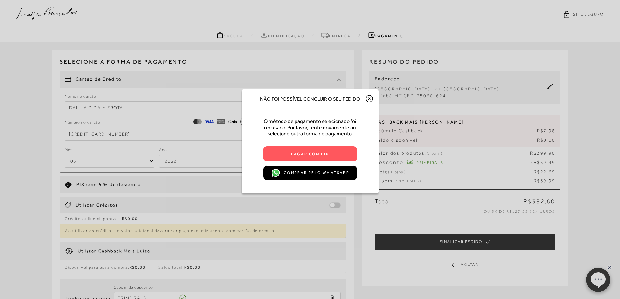
click at [369, 100] on icon at bounding box center [370, 99] width 8 height 8
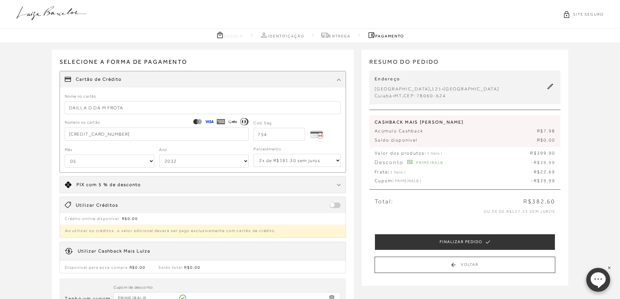
click at [343, 39] on nav "Sacola Identificação Entrega Pagamento" at bounding box center [310, 35] width 620 height 13
click at [345, 36] on link "Entrega" at bounding box center [335, 35] width 29 height 8
click at [65, 14] on icon at bounding box center [51, 14] width 70 height 14
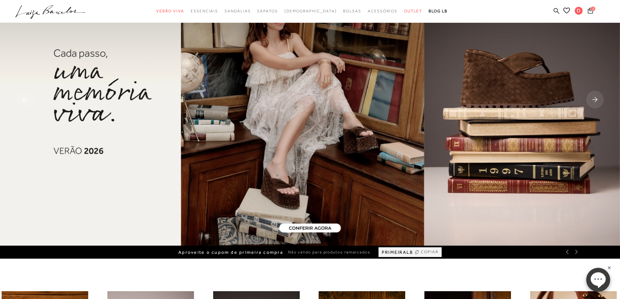
scroll to position [98, 0]
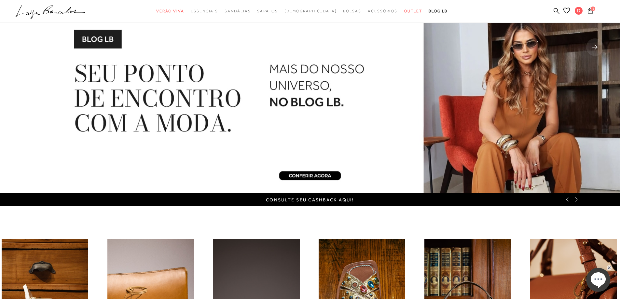
click at [569, 199] on icon at bounding box center [567, 199] width 5 height 5
click at [570, 203] on div "CONSULTE SEU CASHBACK AQUI!" at bounding box center [310, 199] width 620 height 13
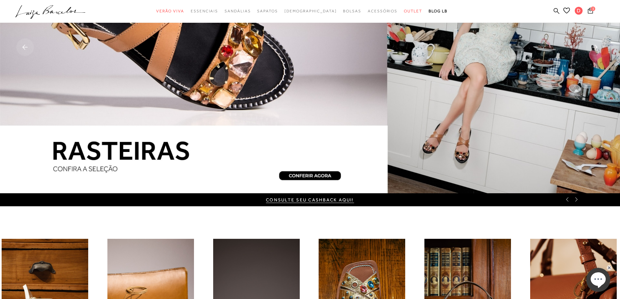
click at [569, 203] on div "CONSULTE SEU CASHBACK AQUI!" at bounding box center [310, 199] width 620 height 13
click at [568, 201] on icon at bounding box center [567, 199] width 5 height 5
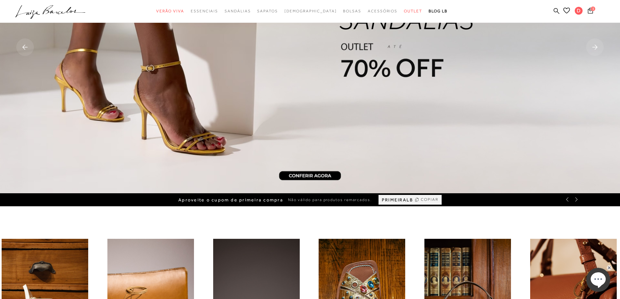
click at [387, 199] on span "PRIMEIRALB" at bounding box center [397, 200] width 31 height 6
click at [578, 203] on div "Aproveite o cupom de primeira compra Não válido para produtos remarcados. Cupom…" at bounding box center [310, 199] width 620 height 13
click at [578, 202] on div "Aproveite o cupom de primeira compra Não válido para produtos remarcados. PRIME…" at bounding box center [310, 199] width 620 height 13
click at [577, 204] on div "Aproveite o cupom de primeira compra Não válido para produtos remarcados. PRIME…" at bounding box center [310, 199] width 620 height 13
click at [588, 6] on ul ".a{fill-rule:evenodd;} Verão Viva Em alta Favoritos das Influenciadoras Apostas…" at bounding box center [305, 11] width 580 height 12
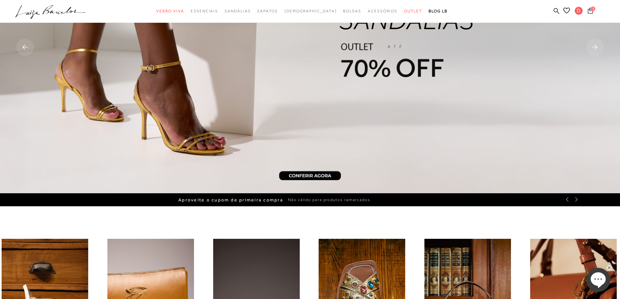
click at [588, 11] on icon at bounding box center [590, 10] width 5 height 6
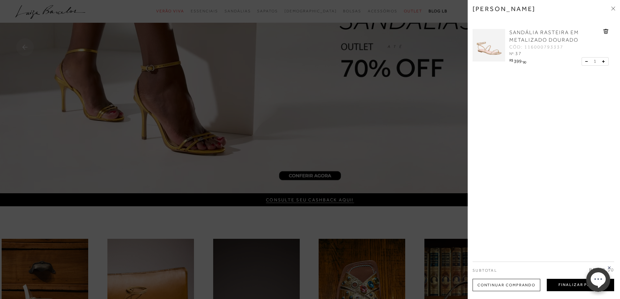
click at [568, 281] on button "Finalizar Pedido" at bounding box center [580, 285] width 67 height 12
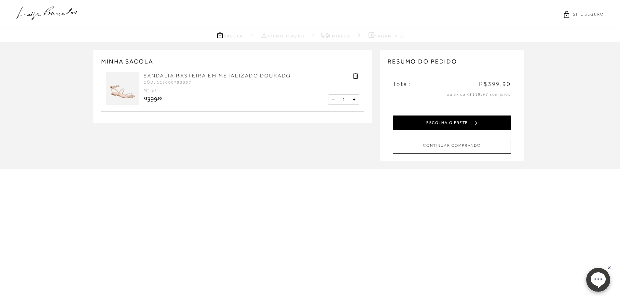
click at [446, 124] on button "ESCOLHA O FRETE" at bounding box center [452, 123] width 118 height 15
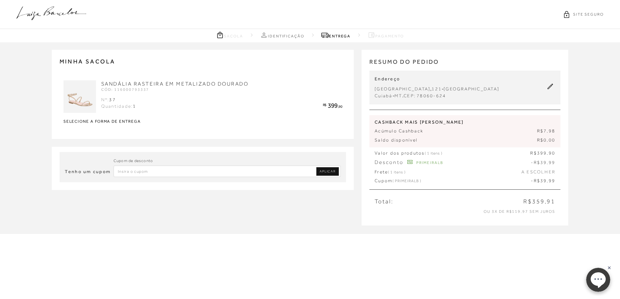
type input "PRIMEIRALB"
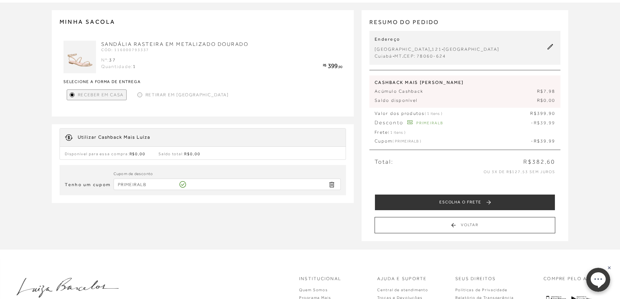
scroll to position [33, 0]
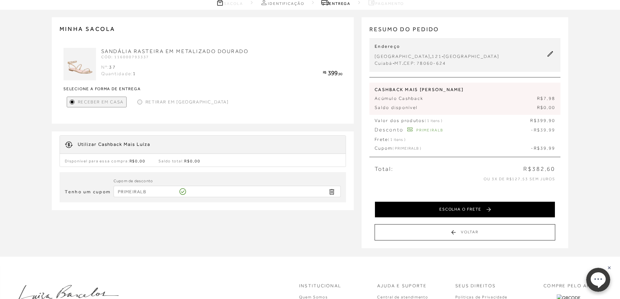
click at [478, 210] on button "ESCOLHA O FRETE" at bounding box center [465, 210] width 181 height 16
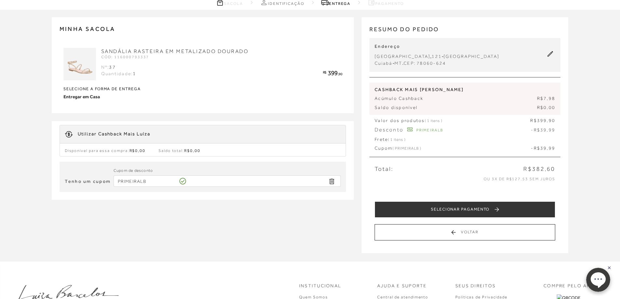
scroll to position [0, 0]
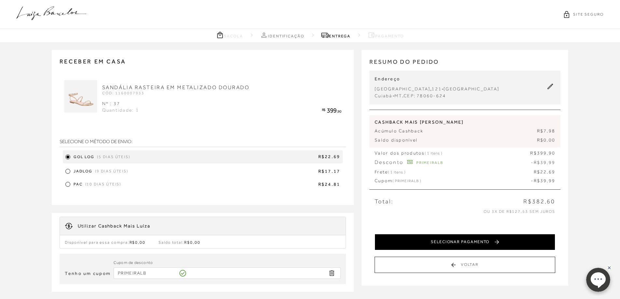
click at [464, 239] on button "SELECIONAR PAGAMENTO" at bounding box center [465, 242] width 181 height 16
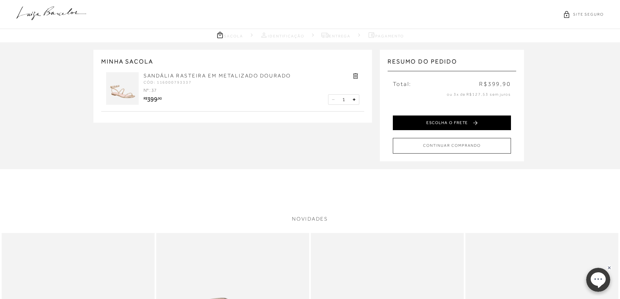
click at [447, 121] on button "ESCOLHA O FRETE" at bounding box center [452, 123] width 118 height 15
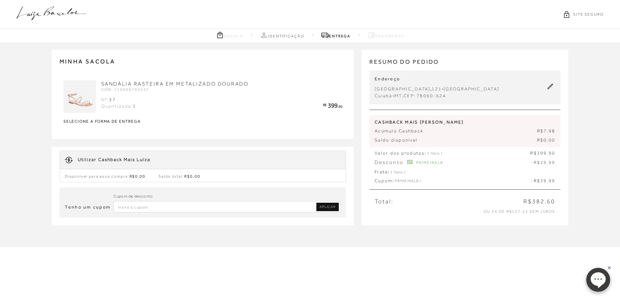
click at [162, 208] on input "Inserir Código da Promoção" at bounding box center [228, 206] width 228 height 11
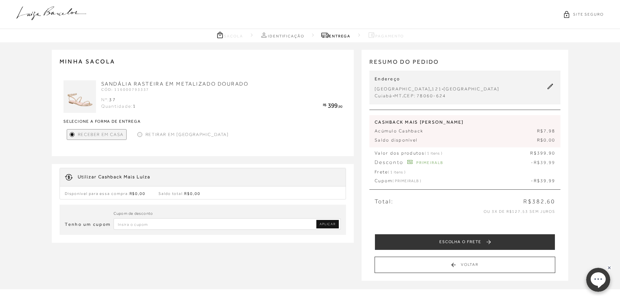
paste input "PRIMEIRALB"
type input "PRIMEIRALB"
click at [326, 224] on link "Remover Cupom" at bounding box center [332, 224] width 14 height 8
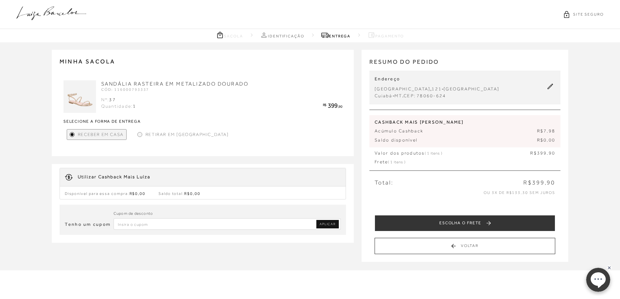
click at [246, 218] on div "Cupom de desconto" at bounding box center [228, 214] width 228 height 8
click at [266, 224] on input "Inserir Código da Promoção" at bounding box center [228, 224] width 228 height 11
paste input "PRIMEIRALB"
type input "PRIMEIRALB"
click at [332, 226] on span "APLICAR" at bounding box center [328, 224] width 16 height 5
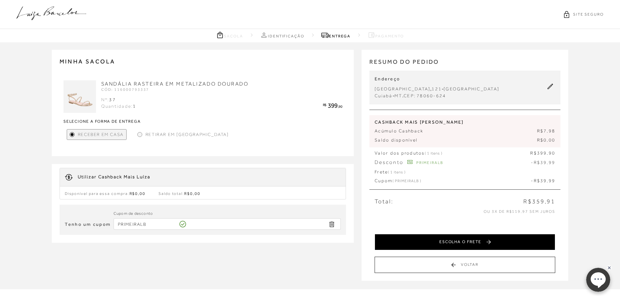
click at [484, 243] on button "ESCOLHA O FRETE" at bounding box center [465, 242] width 181 height 16
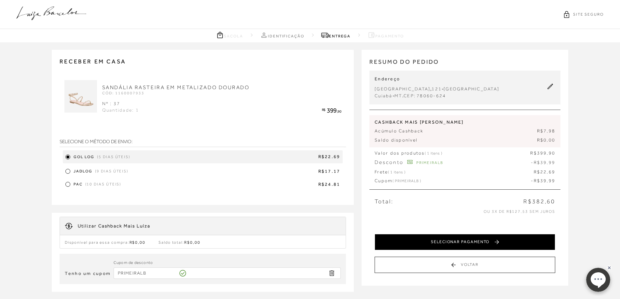
click at [484, 239] on button "SELECIONAR PAGAMENTO" at bounding box center [465, 242] width 181 height 16
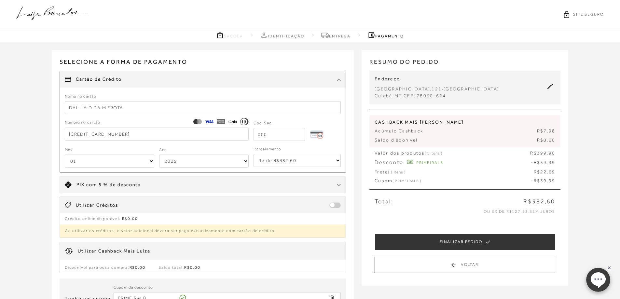
click at [302, 137] on input "tel" at bounding box center [279, 134] width 51 height 13
type input "754"
click at [307, 163] on select "1x de R$382.60 2x de R$191.30 sem juros 3x de R$127.54 sem juros 4x de R$95.65 …" at bounding box center [297, 160] width 87 height 13
select select "2"
click at [254, 154] on select "1x de R$382.60 2x de R$191.30 sem juros 3x de R$127.54 sem juros 4x de R$95.65 …" at bounding box center [297, 160] width 87 height 13
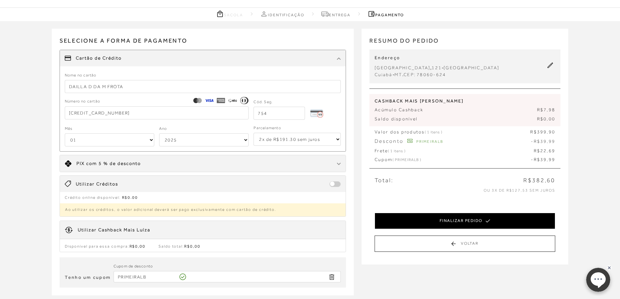
scroll to position [33, 0]
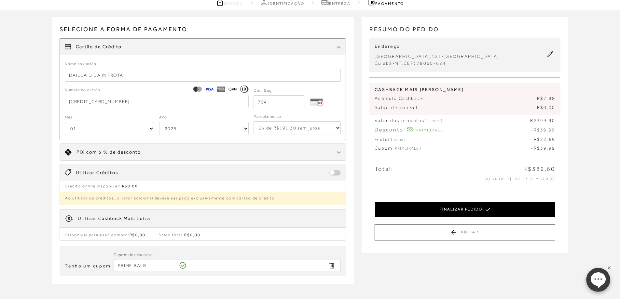
click at [470, 212] on button "FINALIZAR PEDIDO" at bounding box center [465, 210] width 181 height 16
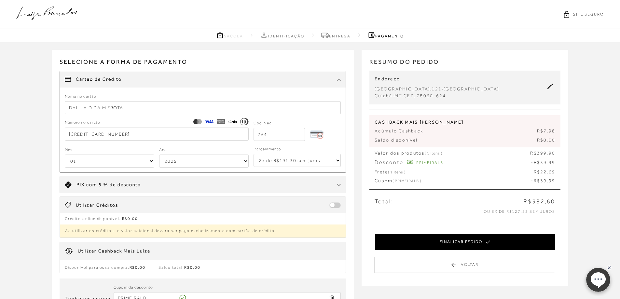
select select "2"
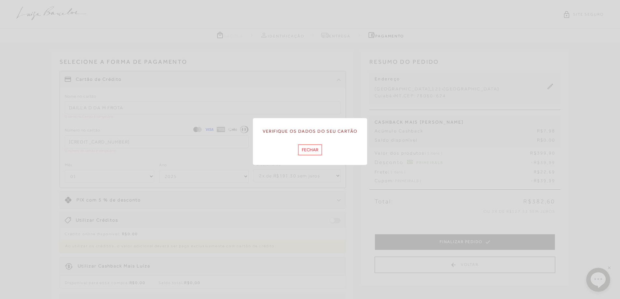
click at [312, 148] on button "Fechar" at bounding box center [310, 150] width 24 height 11
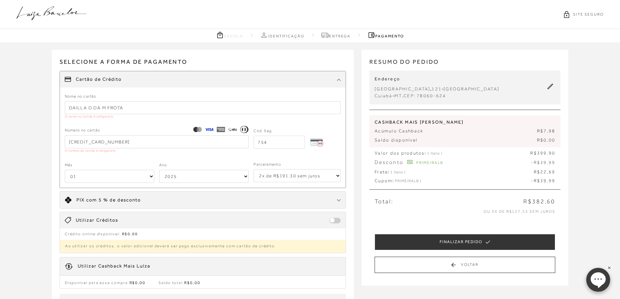
click at [148, 106] on input "DAILLA D DA M FROTA" at bounding box center [203, 107] width 277 height 13
click at [141, 123] on form "Nome no cartão DAILLA D DA M FROTA O nome no Cartão é obrigatório. Número no ca…" at bounding box center [203, 138] width 277 height 90
click at [129, 108] on input "DAILLA D DA M FROTA" at bounding box center [203, 107] width 277 height 13
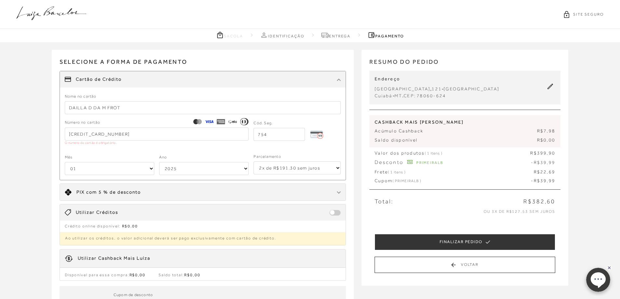
type input "DAILLA D DA M FROTA"
click at [124, 129] on input "4220 0707 1820 7987" at bounding box center [157, 134] width 184 height 13
type input "4220 0707 1820 7987"
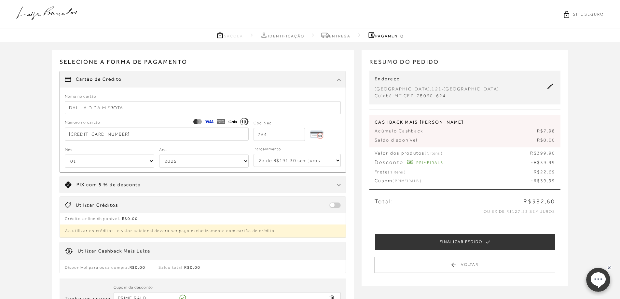
click at [142, 115] on form "Nome no cartão DAILLA D DA M FROTA Número no cartão 4220 0707 1820 7987 Cód. Se…" at bounding box center [203, 130] width 277 height 75
click at [111, 161] on select "01 02 03 04 05 06 07 08 09 10 11 12" at bounding box center [110, 161] width 90 height 13
select select "05"
click at [65, 155] on select "01 02 03 04 05 06 07 08 09 10 11 12" at bounding box center [110, 161] width 90 height 13
click at [183, 163] on select "2025 2026 2027 2028 2029 2030 2031 2032 2033 2034 2035 2036 2037 2038 2039 2040…" at bounding box center [204, 161] width 90 height 13
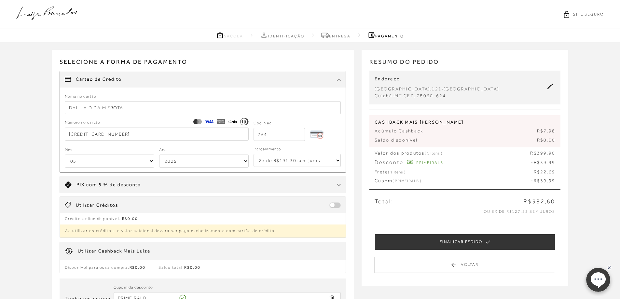
select select "2032"
click at [159, 155] on select "2025 2026 2027 2028 2029 2030 2031 2032 2033 2034 2035 2036 2037 2038 2039 2040…" at bounding box center [204, 161] width 90 height 13
click at [302, 162] on select "1x de R$382.60 2x de R$191.30 sem juros 3x de R$127.54 sem juros 4x de R$95.65 …" at bounding box center [297, 160] width 87 height 13
click at [254, 154] on select "1x de R$382.60 2x de R$191.30 sem juros 3x de R$127.54 sem juros 4x de R$95.65 …" at bounding box center [297, 160] width 87 height 13
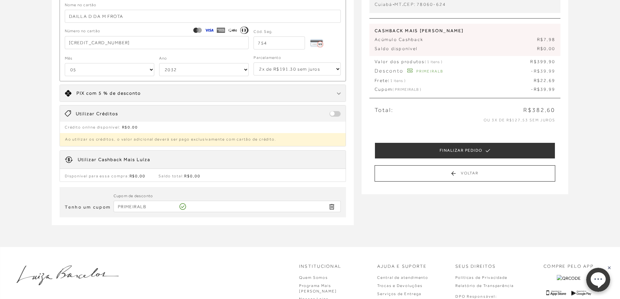
scroll to position [33, 0]
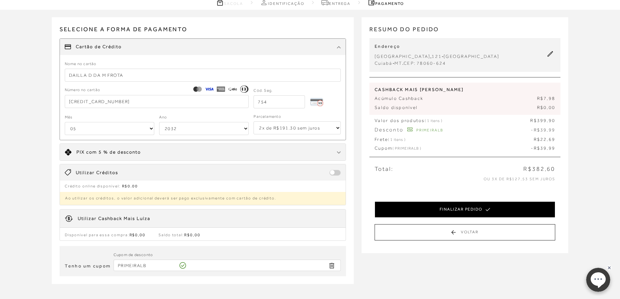
click at [493, 209] on button "FINALIZAR PEDIDO" at bounding box center [465, 210] width 181 height 16
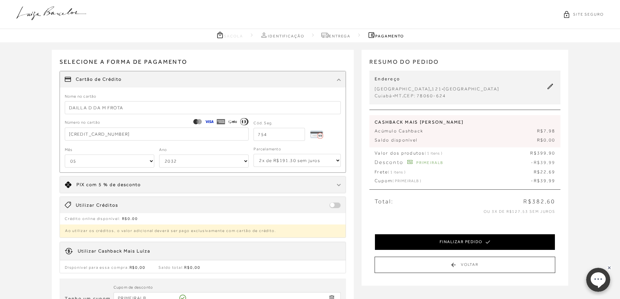
select select "05"
select select "2032"
select select "2"
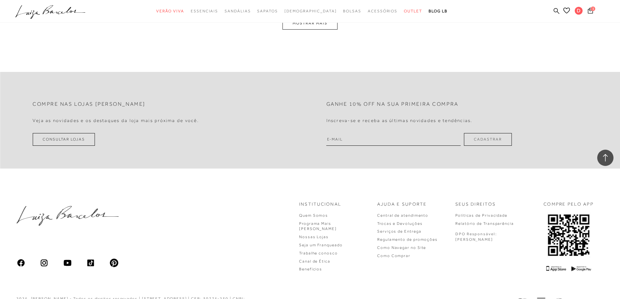
scroll to position [1709, 0]
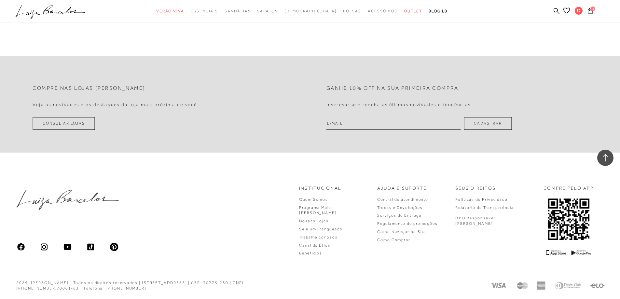
click at [362, 123] on input "email" at bounding box center [394, 123] width 135 height 13
drag, startPoint x: 593, startPoint y: 113, endPoint x: 589, endPoint y: 112, distance: 3.6
click at [593, 113] on div "Compre nas lojas Luiza Barcelos Veja as novidades e os destaques da loja mais p…" at bounding box center [310, 104] width 620 height 97
click at [45, 14] on icon ".a{fill-rule:evenodd;}" at bounding box center [50, 12] width 70 height 14
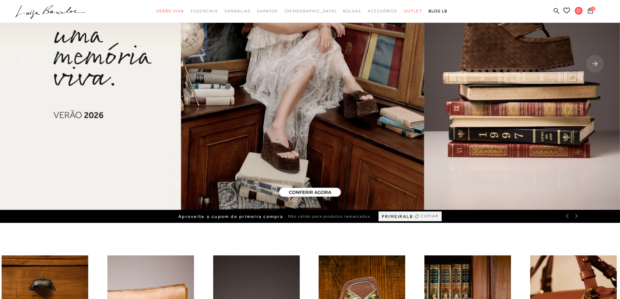
scroll to position [65, 0]
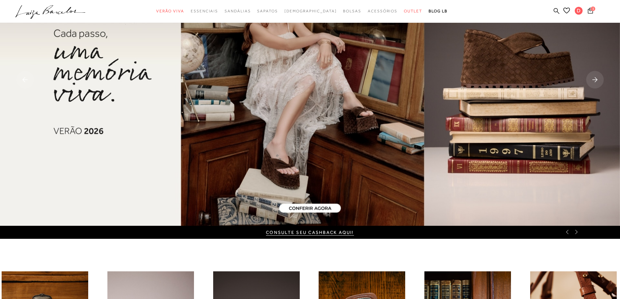
click at [568, 235] on div "CONSULTE SEU CASHBACK AQUI!" at bounding box center [310, 232] width 620 height 13
click at [569, 236] on div "CONSULTE SEU CASHBACK AQUI!" at bounding box center [310, 232] width 620 height 13
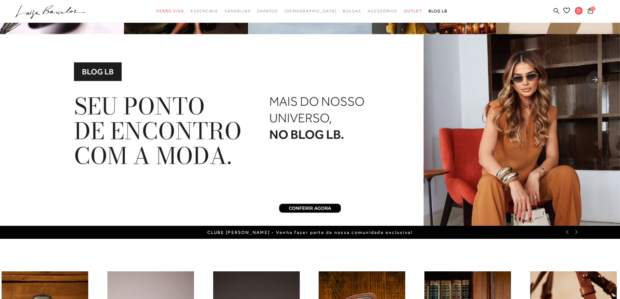
click at [593, 75] on rect at bounding box center [596, 80] width 18 height 18
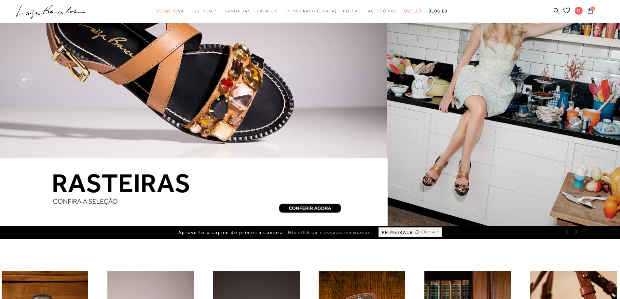
click at [417, 232] on icon at bounding box center [417, 233] width 5 height 8
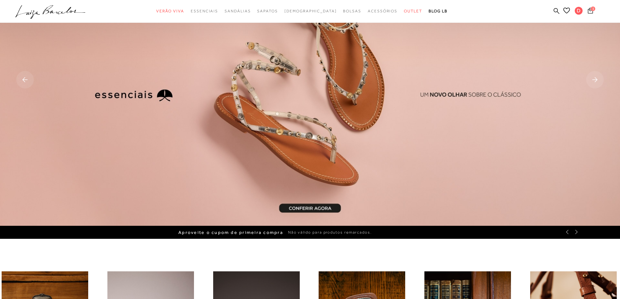
click at [589, 10] on icon at bounding box center [590, 10] width 5 height 6
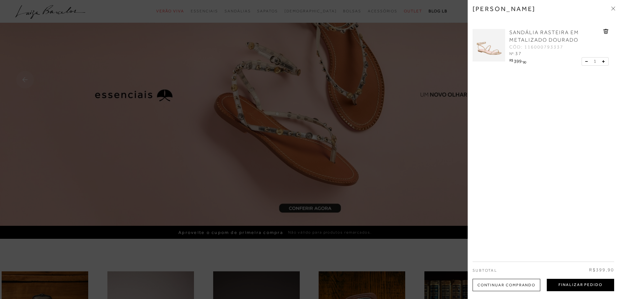
click at [589, 288] on button "Finalizar Pedido" at bounding box center [580, 285] width 67 height 12
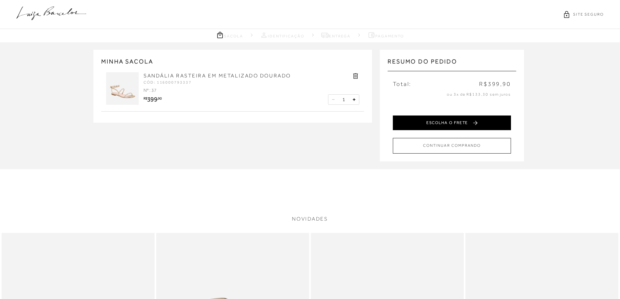
click at [466, 122] on button "ESCOLHA O FRETE" at bounding box center [452, 123] width 118 height 15
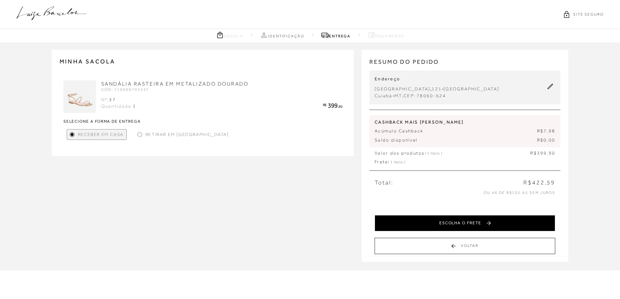
click at [490, 223] on button "ESCOLHA O FRETE" at bounding box center [465, 223] width 181 height 16
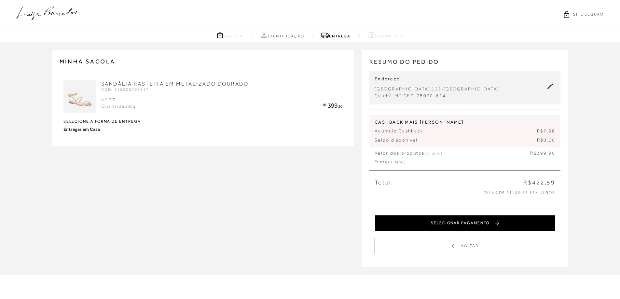
click at [492, 224] on button "SELECIONAR PAGAMENTO" at bounding box center [465, 223] width 181 height 16
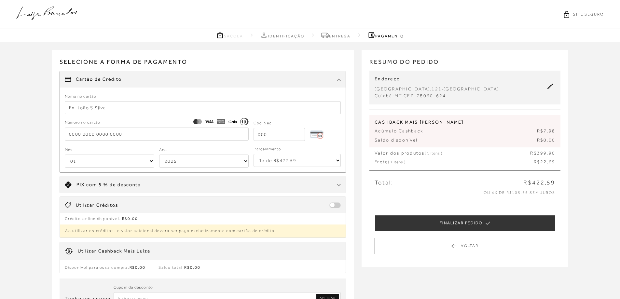
drag, startPoint x: 126, startPoint y: 103, endPoint x: 123, endPoint y: 106, distance: 4.0
click at [126, 103] on input "text" at bounding box center [203, 107] width 277 height 13
type input "DAILLA D DA M FROTA"
type input "[CREDIT_CARD_NUMBER]"
click at [266, 135] on input "tel" at bounding box center [279, 134] width 51 height 13
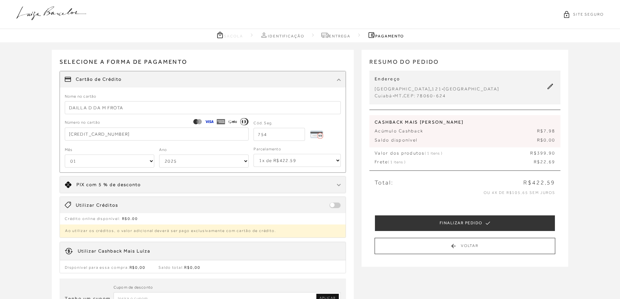
type input "754"
click at [131, 156] on select "01 02 03 04 05 06 07 08 09 10 11 12" at bounding box center [110, 161] width 90 height 13
select select "05"
click at [65, 155] on select "01 02 03 04 05 06 07 08 09 10 11 12" at bounding box center [110, 161] width 90 height 13
click at [190, 161] on select "2025 2026 2027 2028 2029 2030 2031 2032 2033 2034 2035 2036 2037 2038 2039 2040…" at bounding box center [204, 161] width 90 height 13
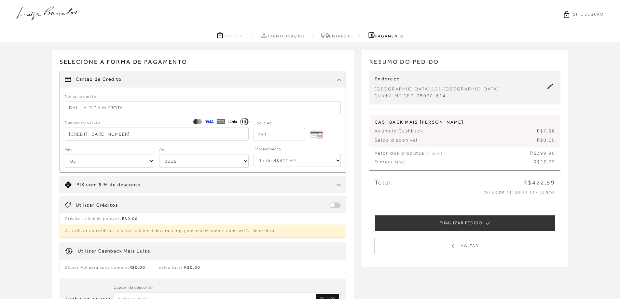
select select "2032"
click at [159, 155] on select "2025 2026 2027 2028 2029 2030 2031 2032 2033 2034 2035 2036 2037 2038 2039 2040…" at bounding box center [204, 161] width 90 height 13
click at [302, 160] on select "1x de R$422.59 2x de R$211.30 sem juros 3x de R$140.87 sem juros 4x de R$105.65…" at bounding box center [297, 160] width 87 height 13
select select "2"
click at [254, 154] on select "1x de R$422.59 2x de R$211.30 sem juros 3x de R$140.87 sem juros 4x de R$105.65…" at bounding box center [297, 160] width 87 height 13
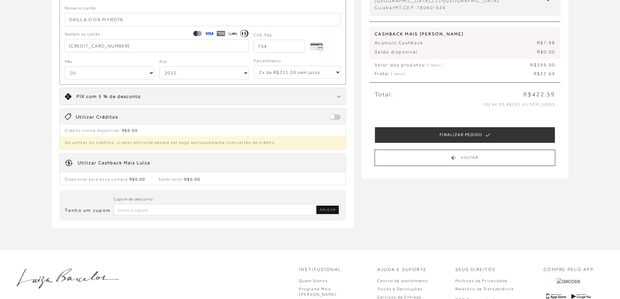
scroll to position [98, 0]
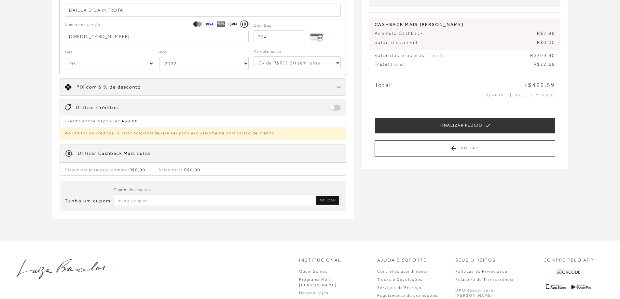
click at [172, 200] on input "Inserir Código da Promoção" at bounding box center [228, 200] width 228 height 11
type input "primeirab"
click at [317, 197] on link "APLICAR" at bounding box center [328, 200] width 22 height 8
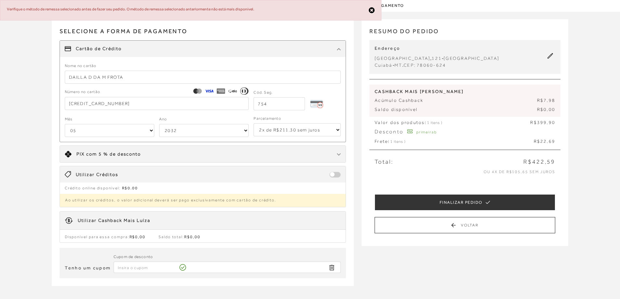
select select "1"
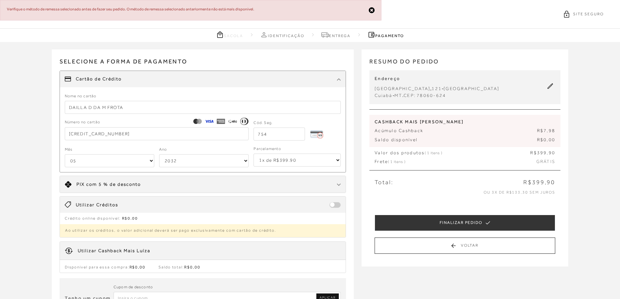
scroll to position [0, 0]
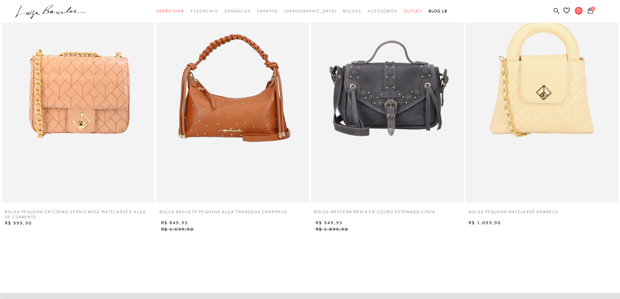
scroll to position [684, 0]
